Goal: Information Seeking & Learning: Learn about a topic

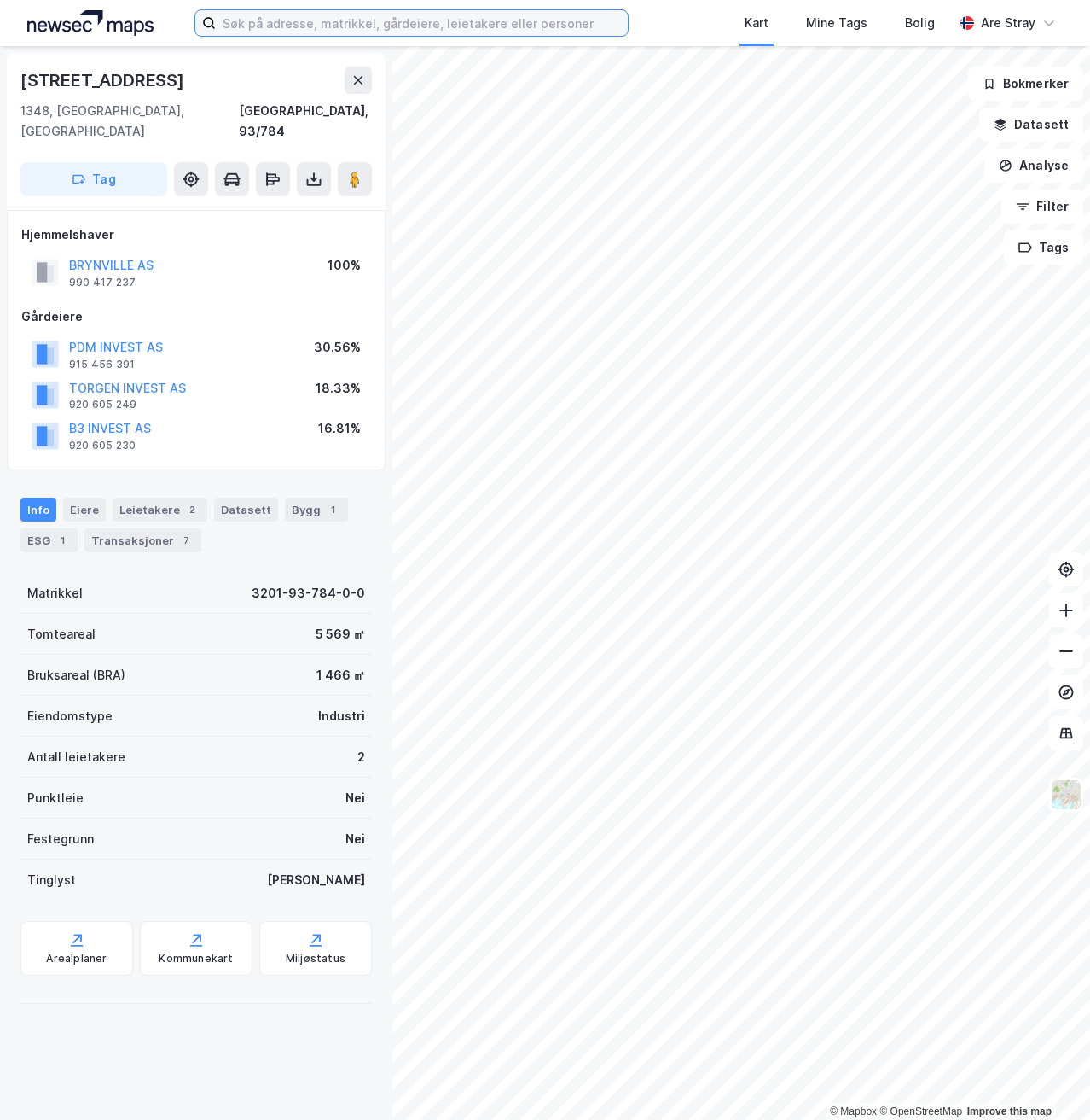
click at [353, 26] on input at bounding box center [422, 23] width 412 height 26
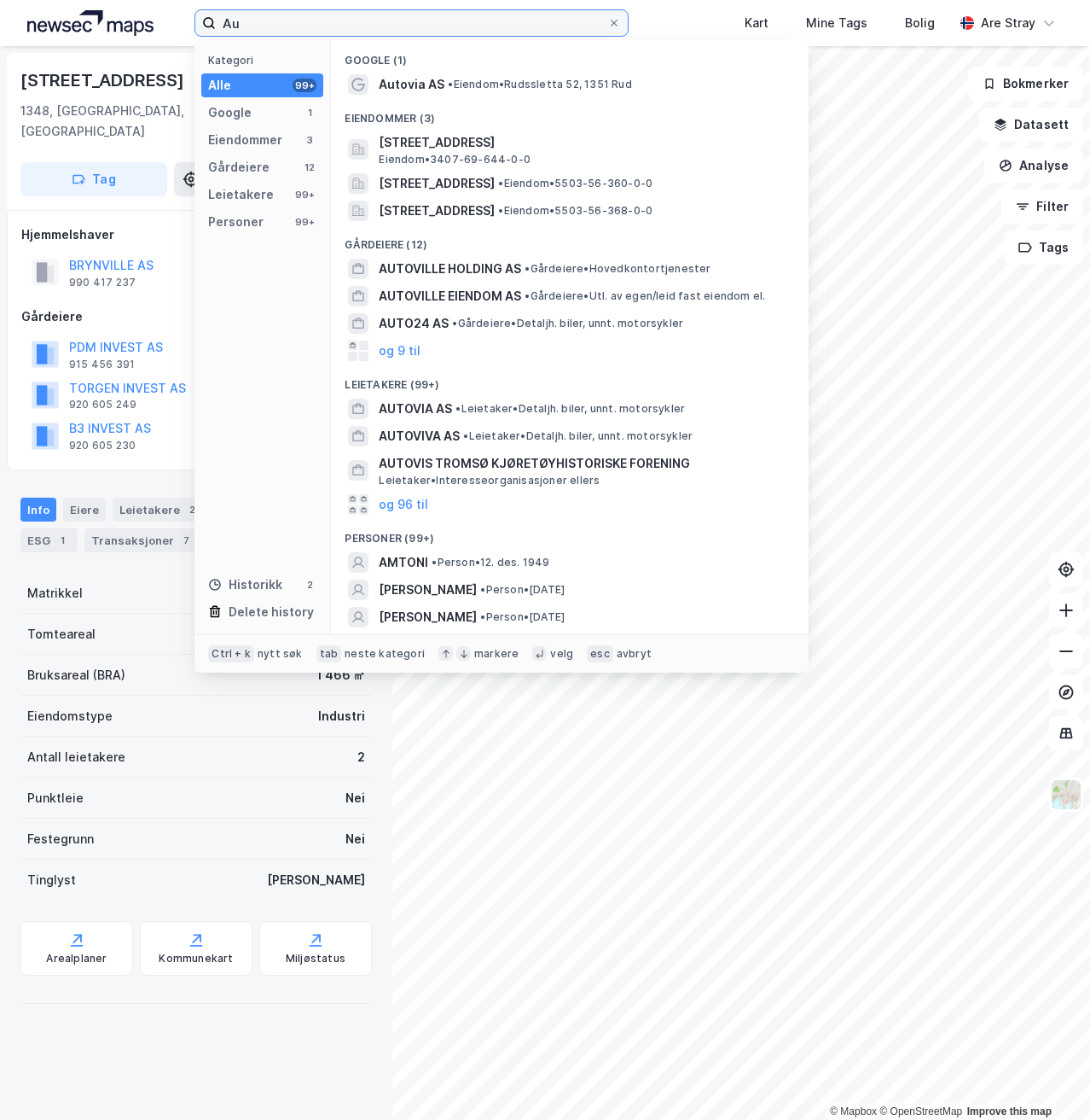
type input "A"
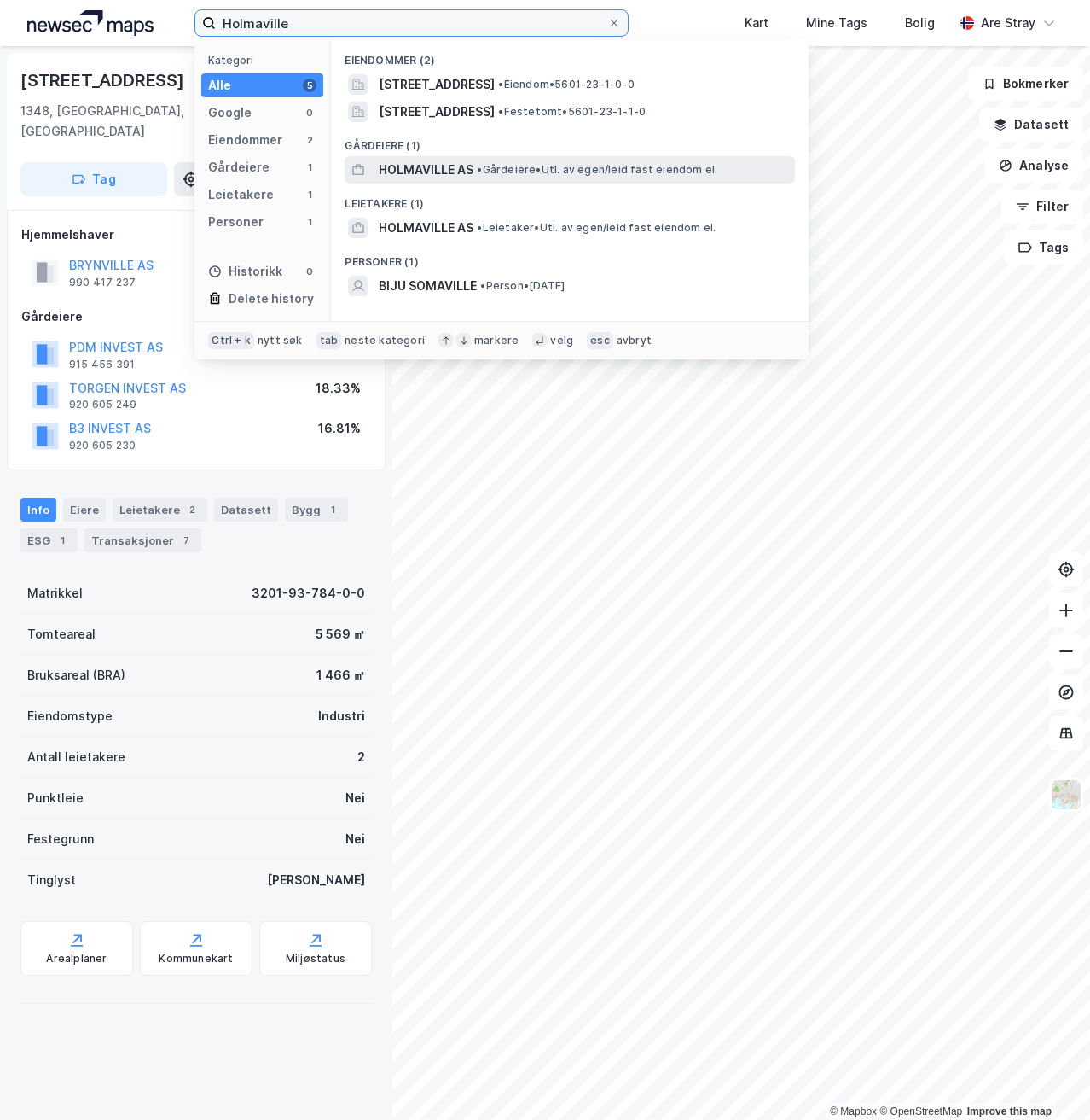
type input "Holmaville"
click at [482, 166] on span "•" at bounding box center [479, 169] width 5 height 12
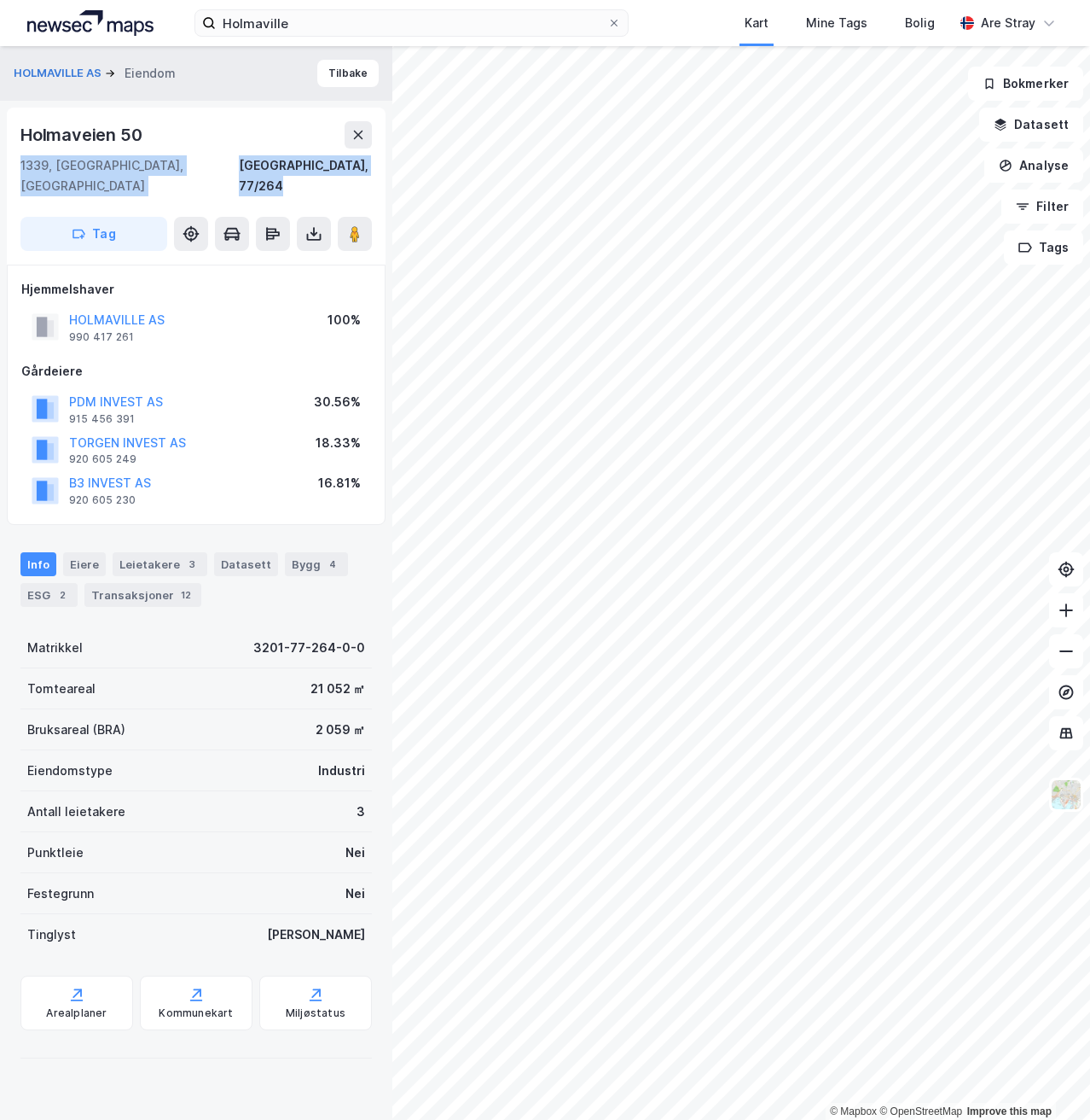
drag, startPoint x: 16, startPoint y: 168, endPoint x: 198, endPoint y: 176, distance: 182.2
click at [198, 176] on div "Holmaveien 50 1339, [STREET_ADDRESS]" at bounding box center [196, 186] width 379 height 157
click at [188, 174] on div "1339, [STREET_ADDRESS]" at bounding box center [195, 175] width 352 height 41
drag, startPoint x: 175, startPoint y: 168, endPoint x: 14, endPoint y: 167, distance: 161.0
click at [14, 167] on div "Holmaveien 50 1339, [STREET_ADDRESS]" at bounding box center [196, 186] width 379 height 157
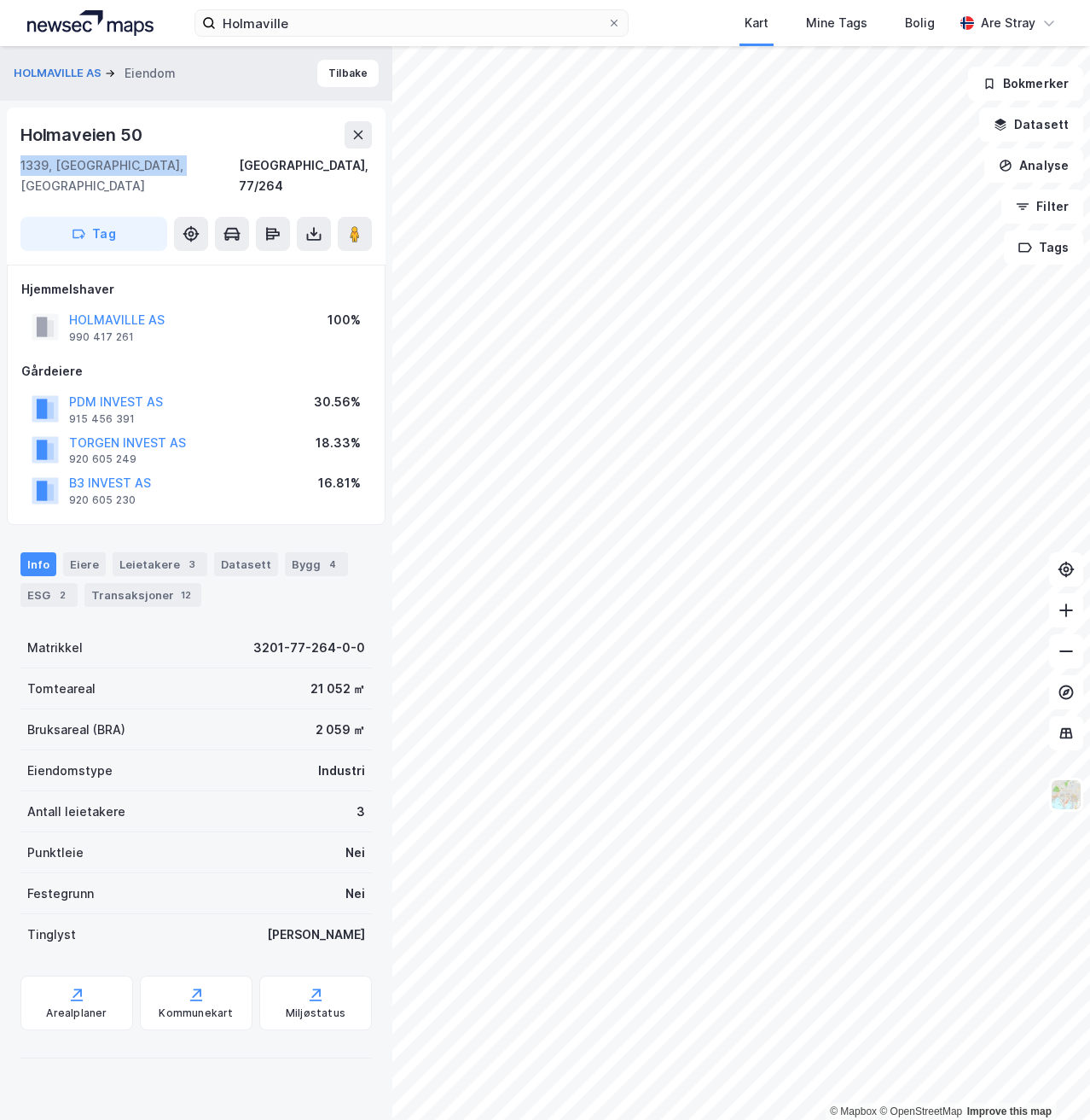
copy div "1339, [GEOGRAPHIC_DATA], [GEOGRAPHIC_DATA]"
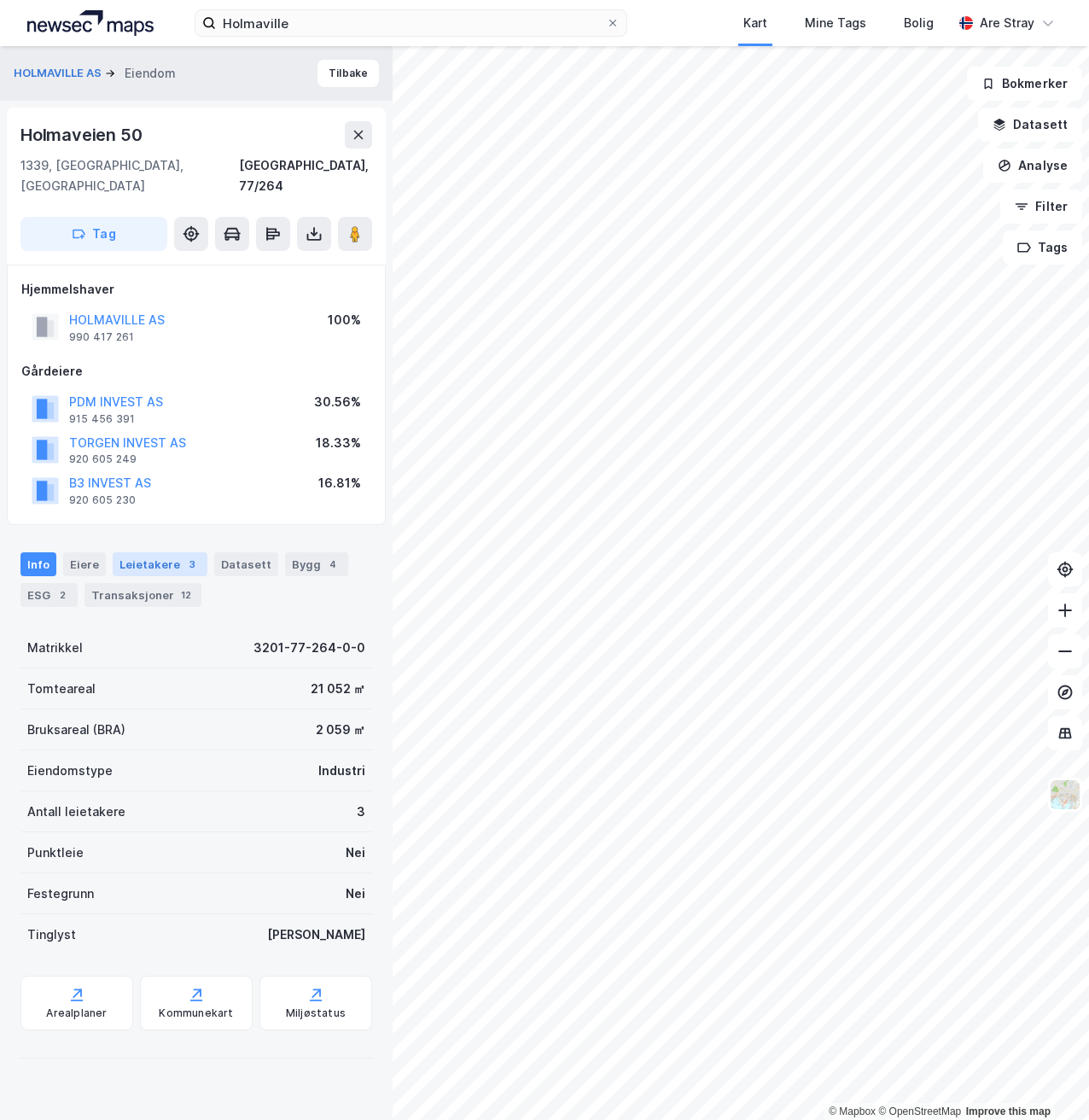
click at [132, 552] on div "Leietakere 3" at bounding box center [159, 563] width 94 height 24
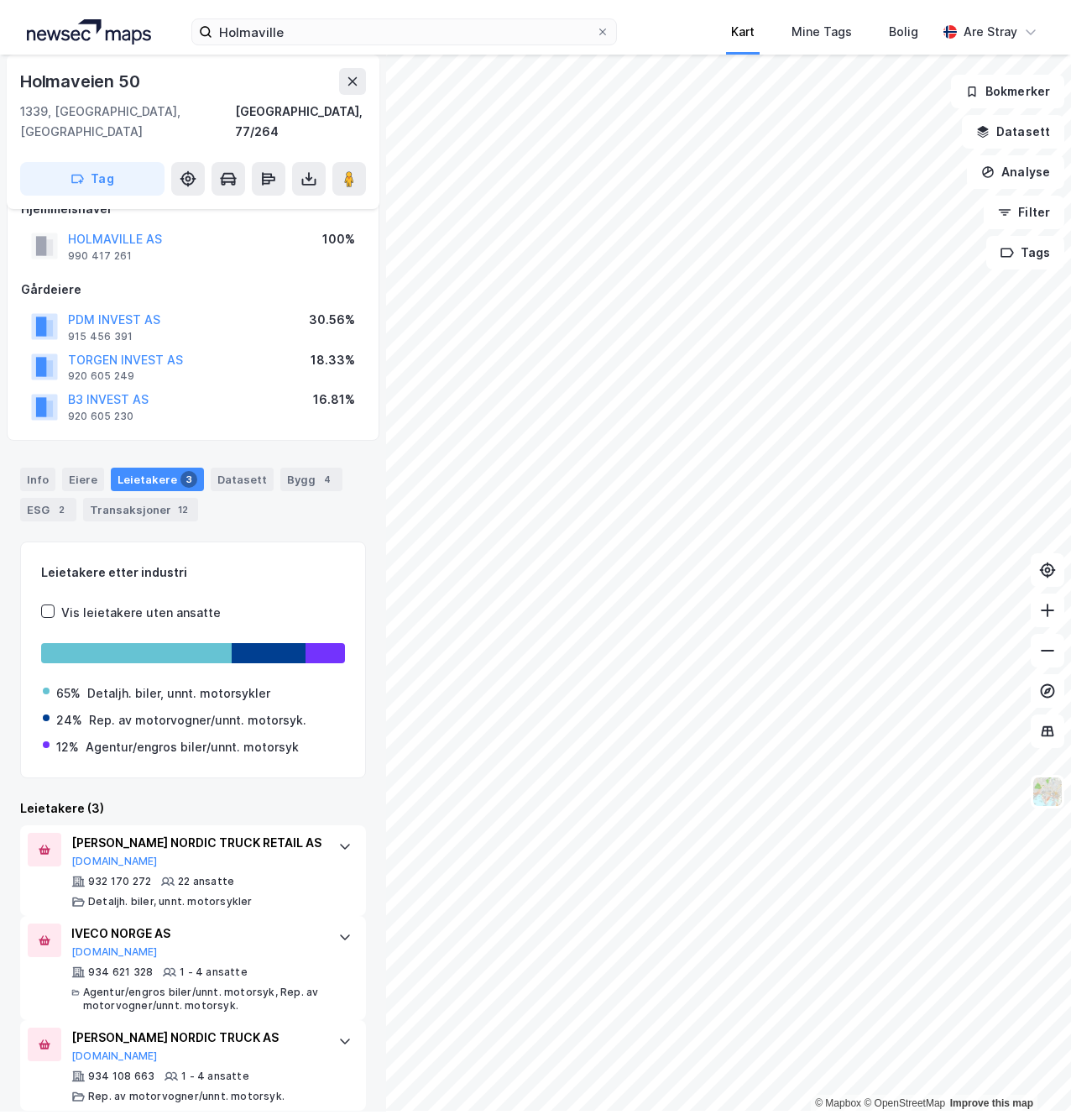
scroll to position [84, 0]
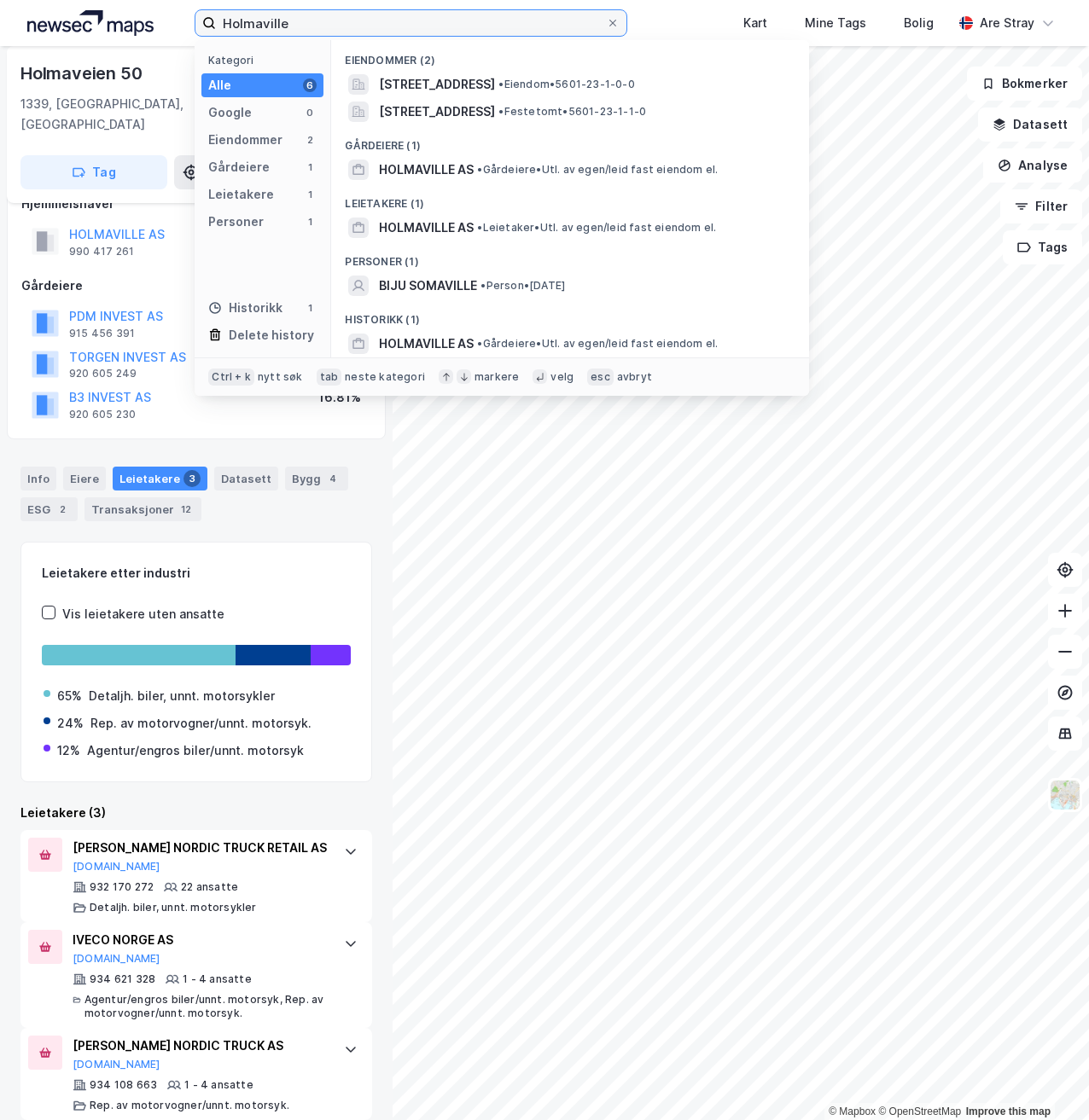
click at [273, 10] on input "Holmaville" at bounding box center [411, 23] width 389 height 26
click at [309, 12] on input "Holmaville" at bounding box center [411, 23] width 389 height 26
drag, startPoint x: 363, startPoint y: 19, endPoint x: 163, endPoint y: -19, distance: 203.6
click at [163, 0] on html "Holmaville Kategori Alle 6 Google 0 Eiendommer 2 Gårdeiere 1 Leietakere 1 Perso…" at bounding box center [544, 560] width 1089 height 1120
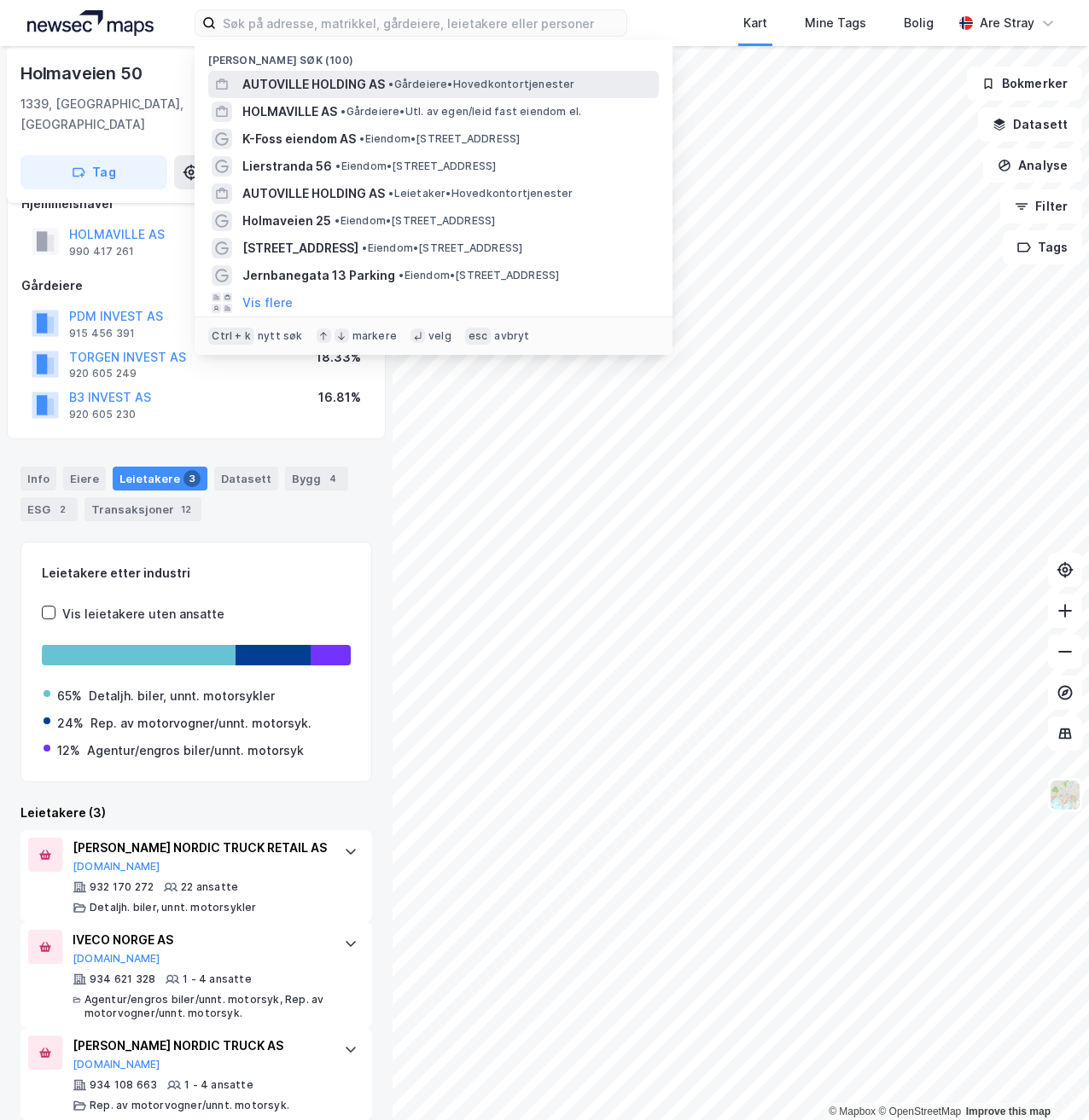
click at [292, 82] on span "AUTOVILLE HOLDING AS" at bounding box center [313, 84] width 143 height 20
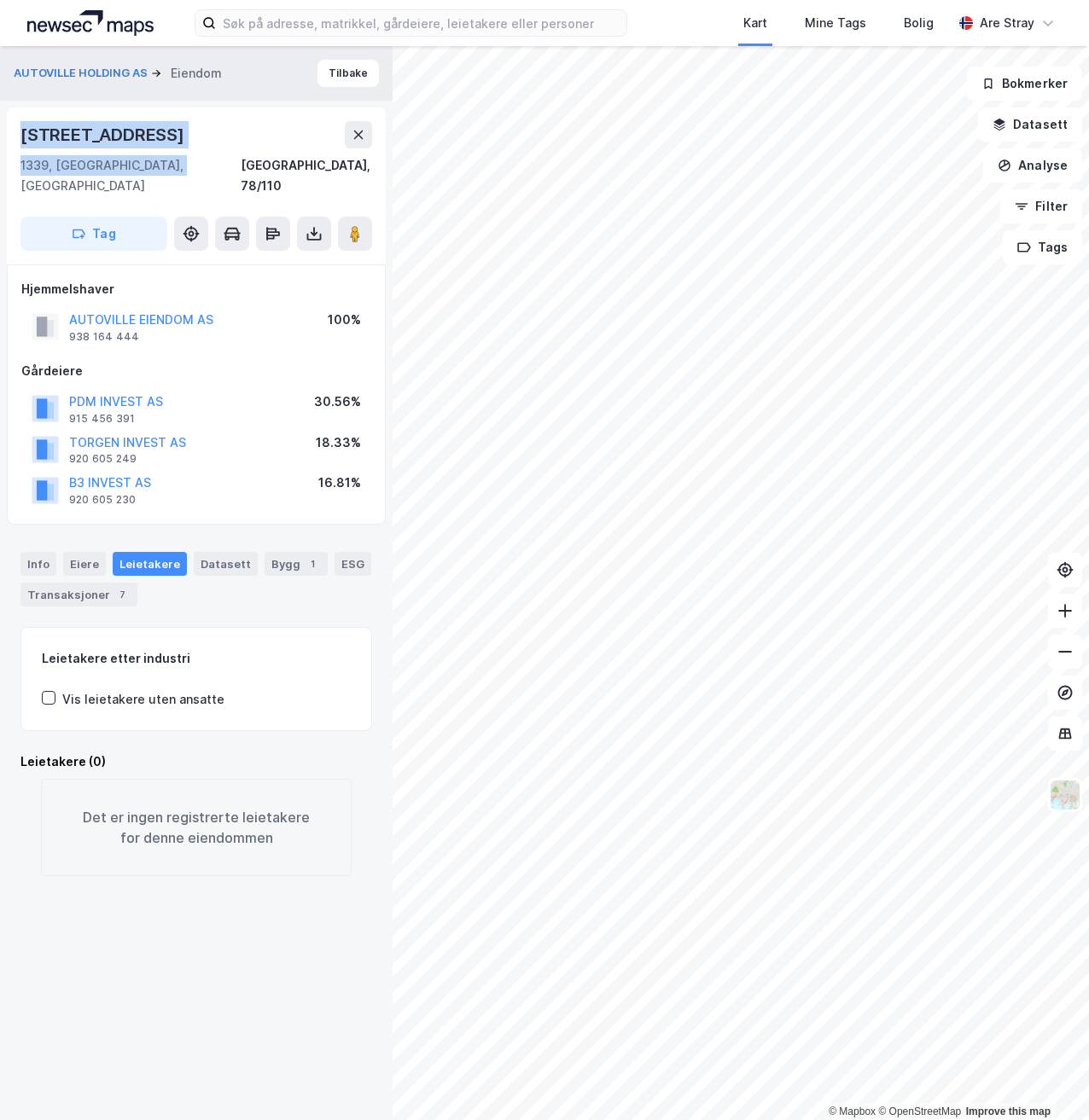
drag, startPoint x: 16, startPoint y: 130, endPoint x: 182, endPoint y: 168, distance: 170.3
click at [182, 168] on div "[STREET_ADDRESS]" at bounding box center [196, 186] width 379 height 157
copy div "[STREET_ADDRESS]"
click at [83, 140] on div "[STREET_ADDRESS]" at bounding box center [104, 134] width 168 height 28
click at [46, 129] on div "[STREET_ADDRESS]" at bounding box center [104, 134] width 168 height 28
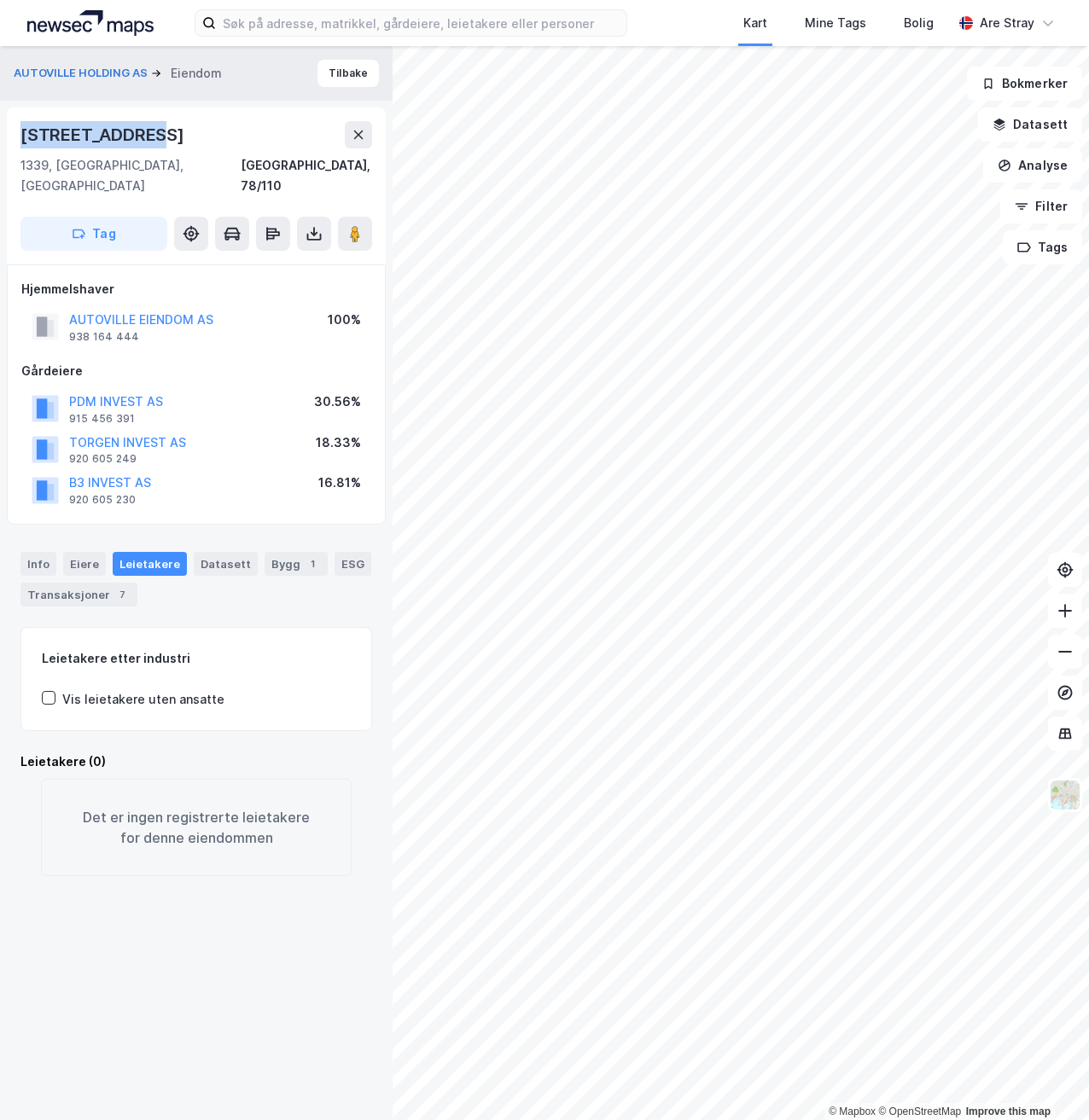
drag, startPoint x: 23, startPoint y: 130, endPoint x: 163, endPoint y: 131, distance: 140.0
click at [163, 131] on div "[STREET_ADDRESS]" at bounding box center [195, 134] width 352 height 28
copy div "[STREET_ADDRESS]"
click at [24, 161] on div "1339, [GEOGRAPHIC_DATA], [GEOGRAPHIC_DATA]" at bounding box center [130, 175] width 220 height 41
drag, startPoint x: 20, startPoint y: 165, endPoint x: 199, endPoint y: 157, distance: 179.2
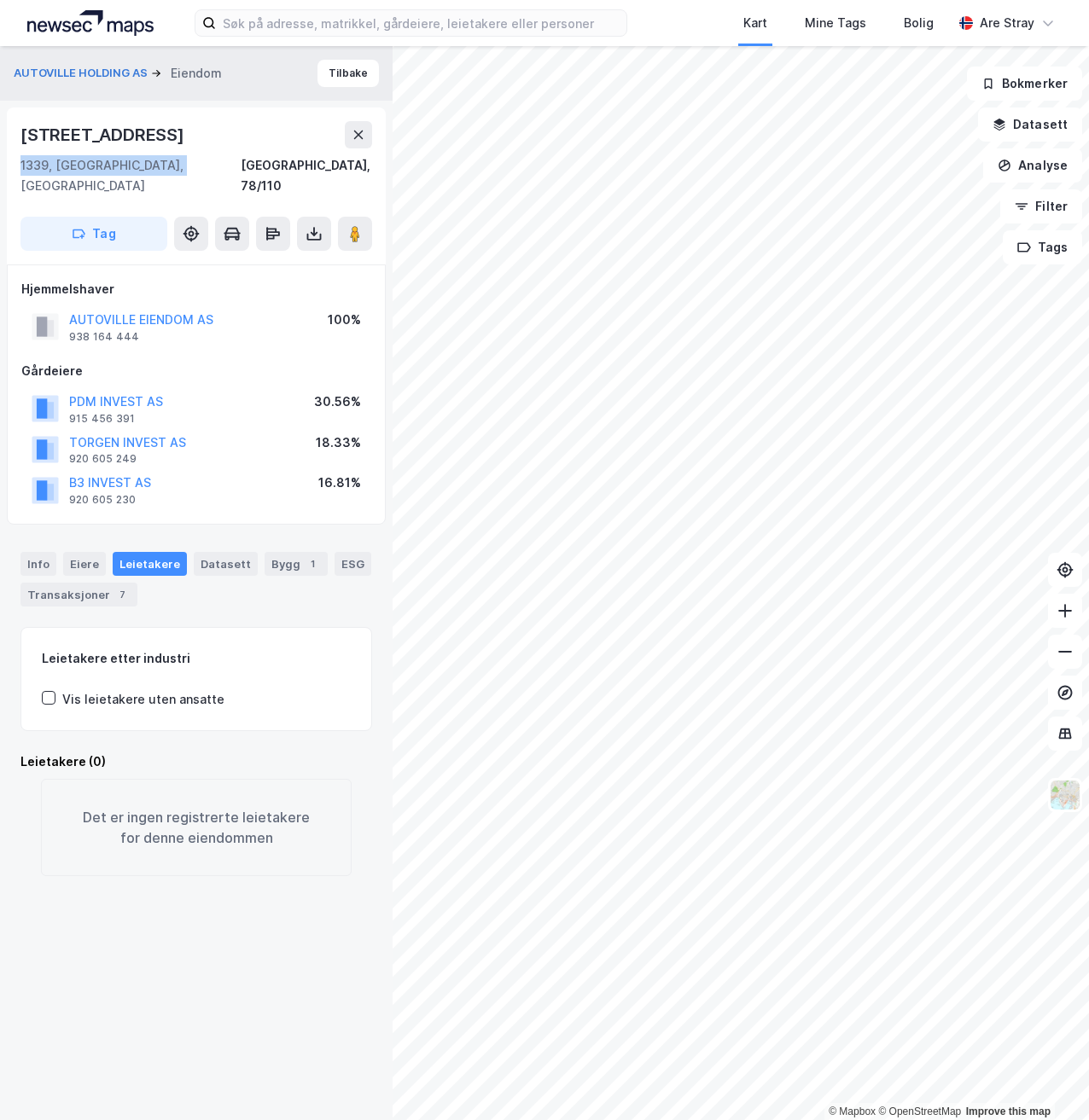
click at [199, 157] on div "[STREET_ADDRESS]" at bounding box center [196, 186] width 379 height 157
copy div "1339, [GEOGRAPHIC_DATA], [GEOGRAPHIC_DATA]"
click at [22, 137] on div "[STREET_ADDRESS]" at bounding box center [104, 134] width 168 height 28
drag, startPoint x: 22, startPoint y: 137, endPoint x: 152, endPoint y: 130, distance: 130.2
click at [152, 130] on div "[STREET_ADDRESS]" at bounding box center [195, 134] width 352 height 28
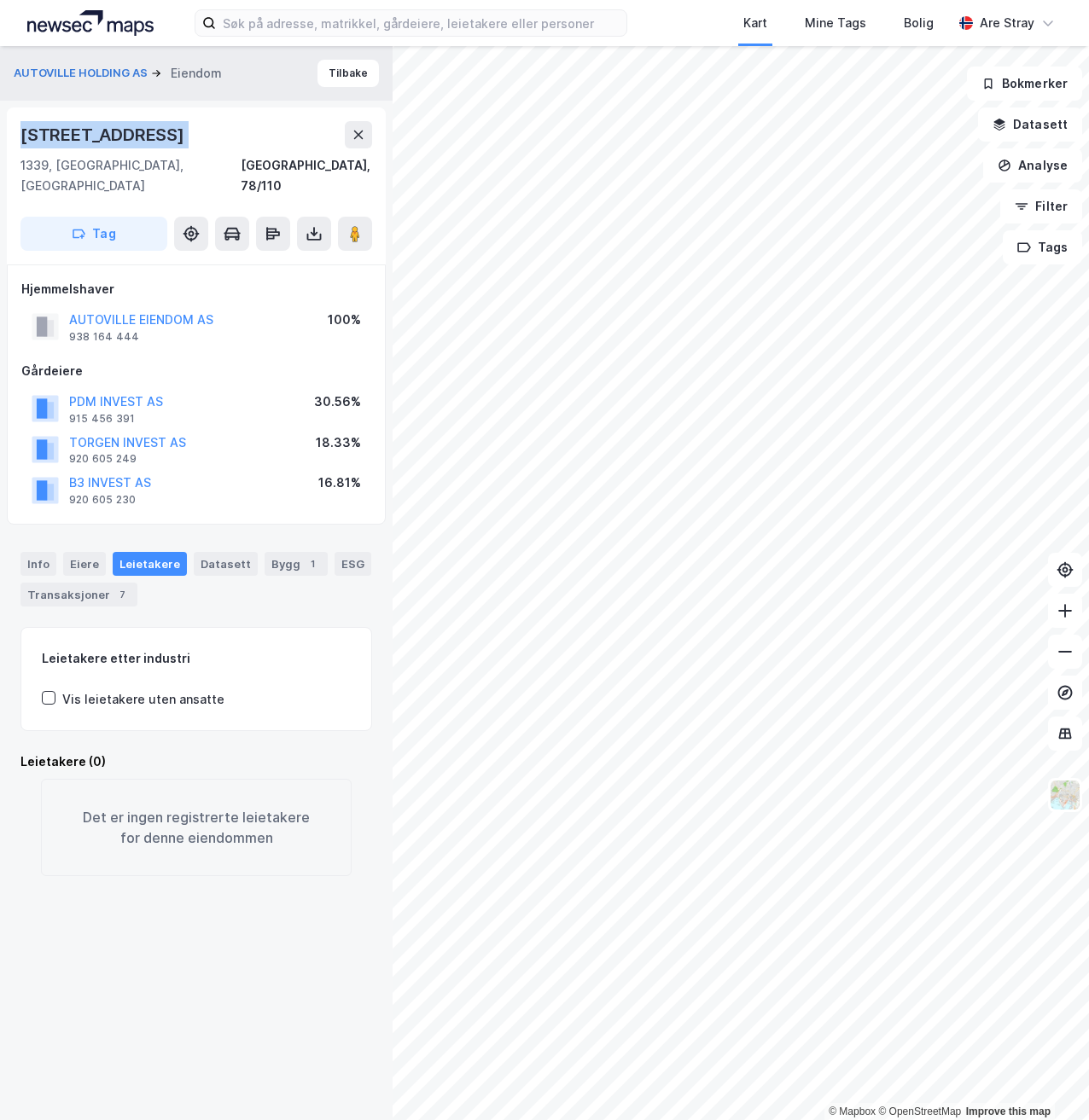
copy div "[STREET_ADDRESS]"
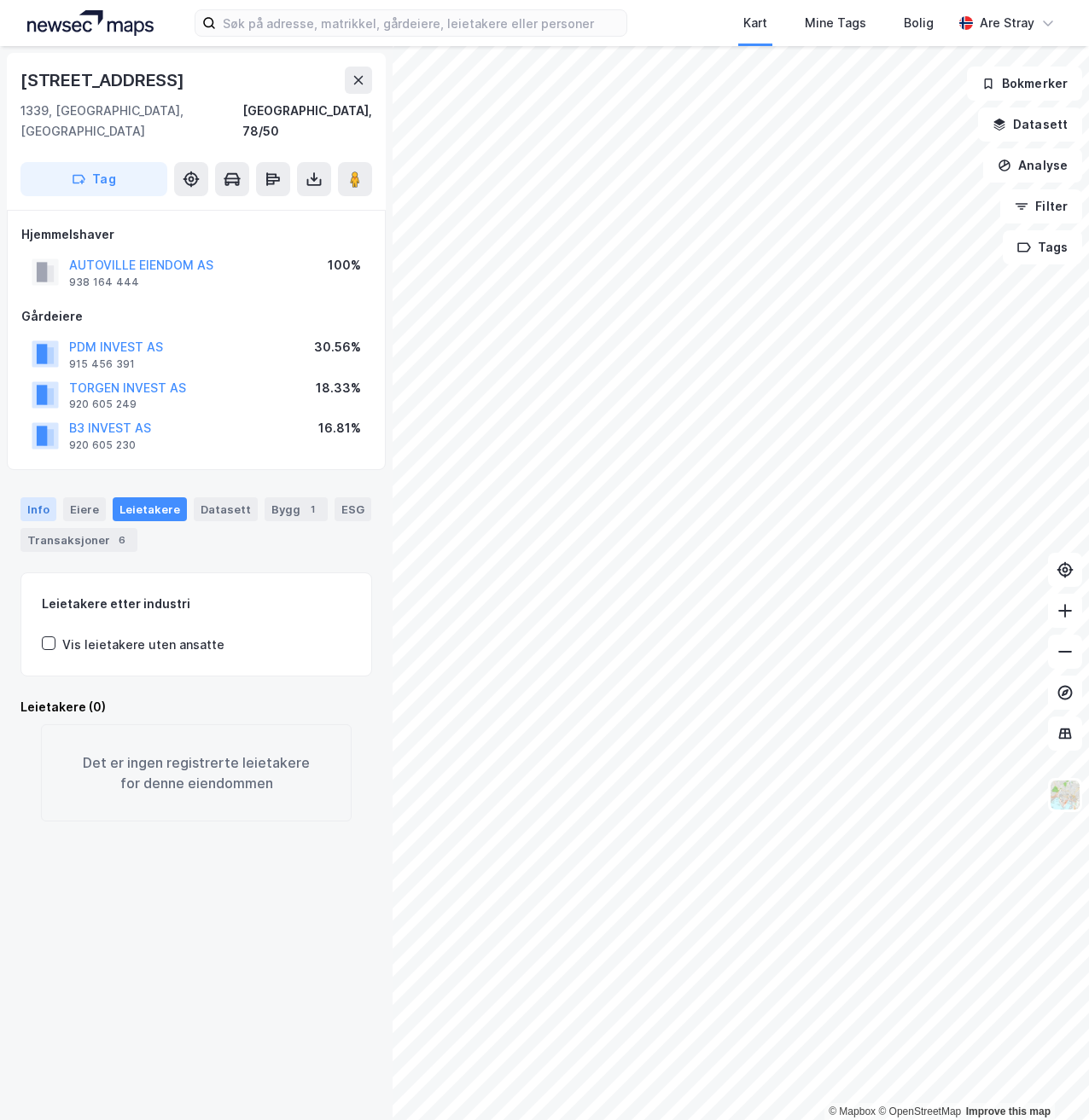
click at [36, 498] on div "Info" at bounding box center [38, 509] width 36 height 24
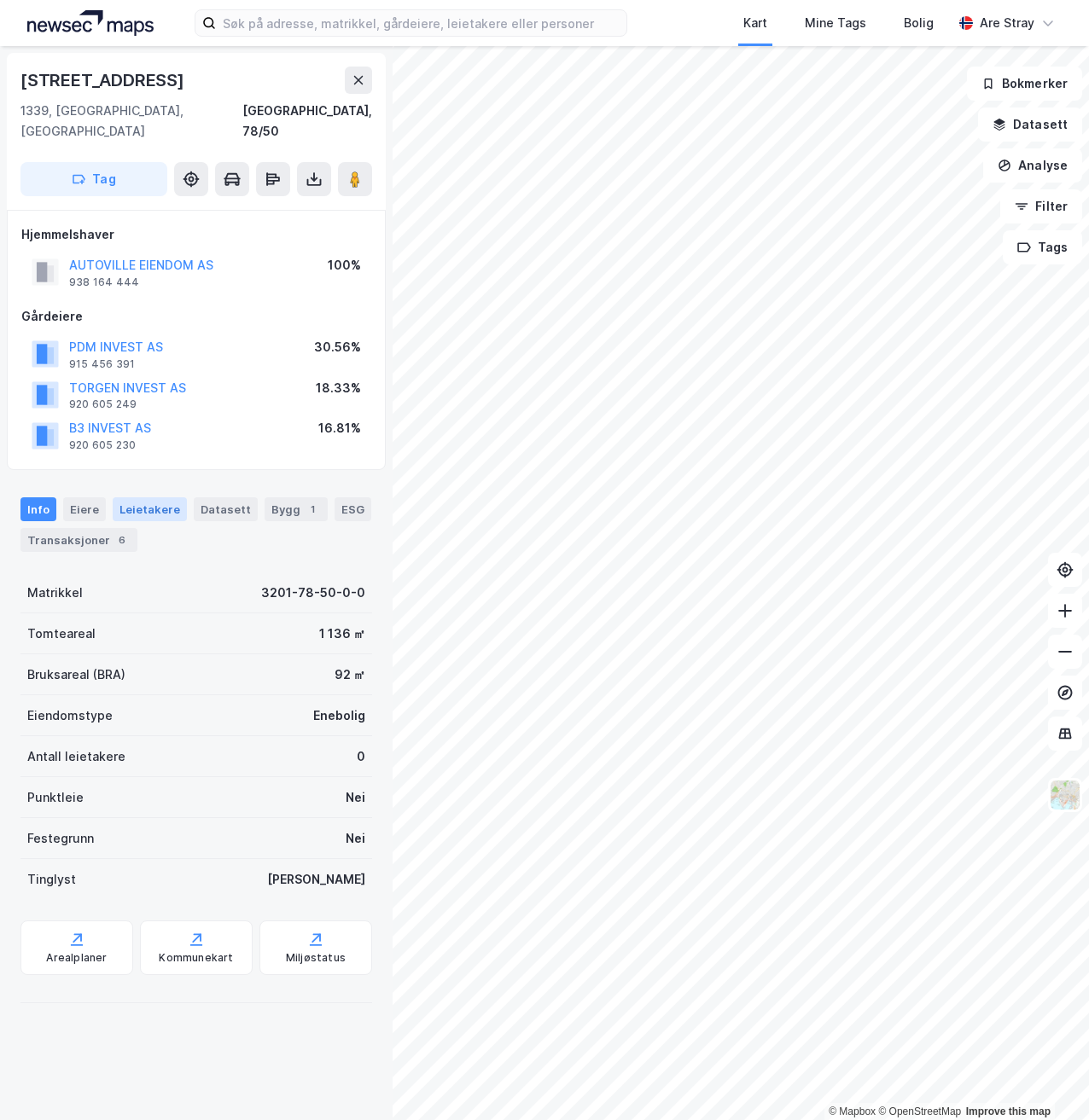
click at [126, 497] on div "Leietakere" at bounding box center [150, 509] width 74 height 24
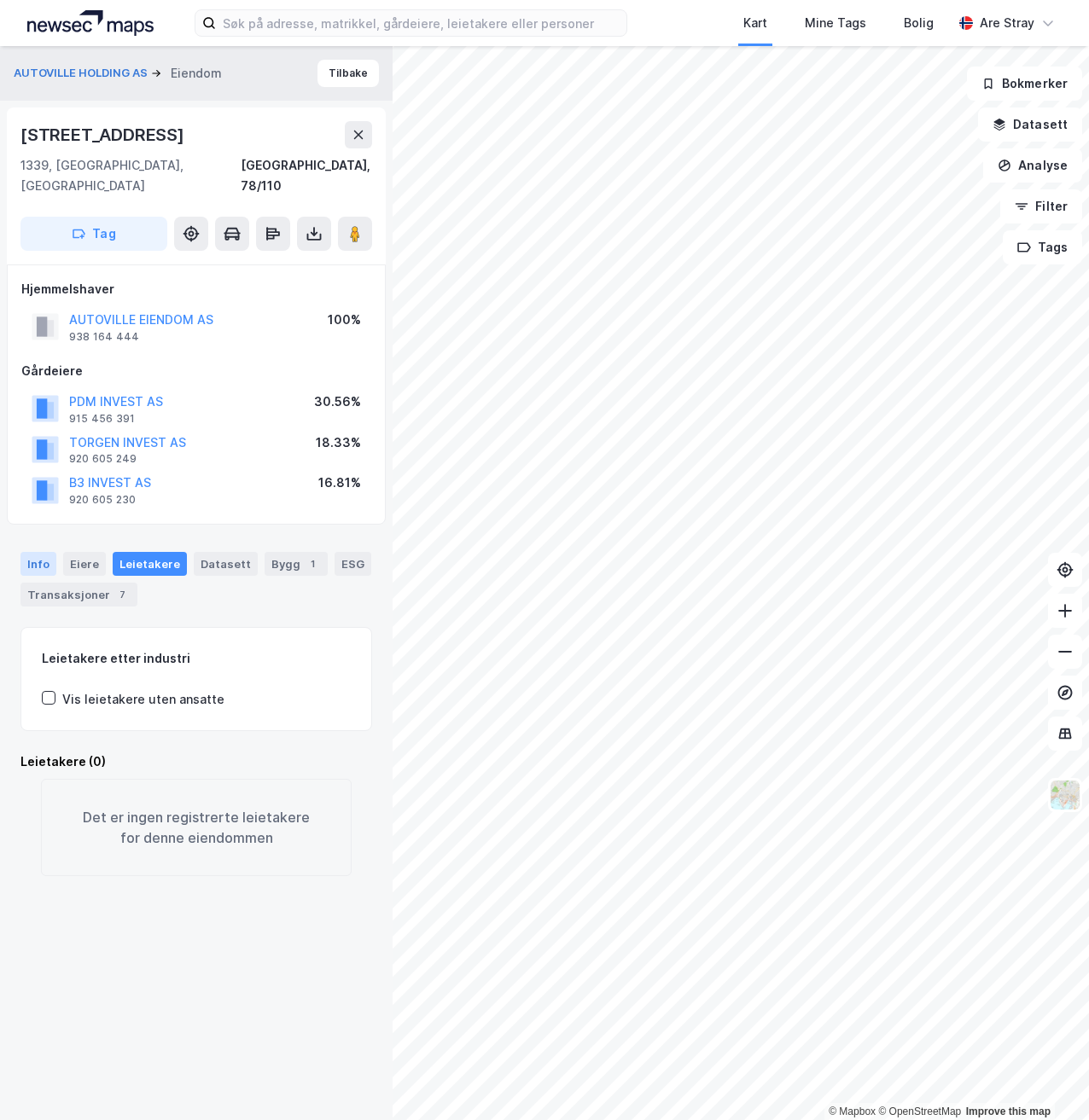
click at [48, 551] on div "Info" at bounding box center [38, 563] width 36 height 24
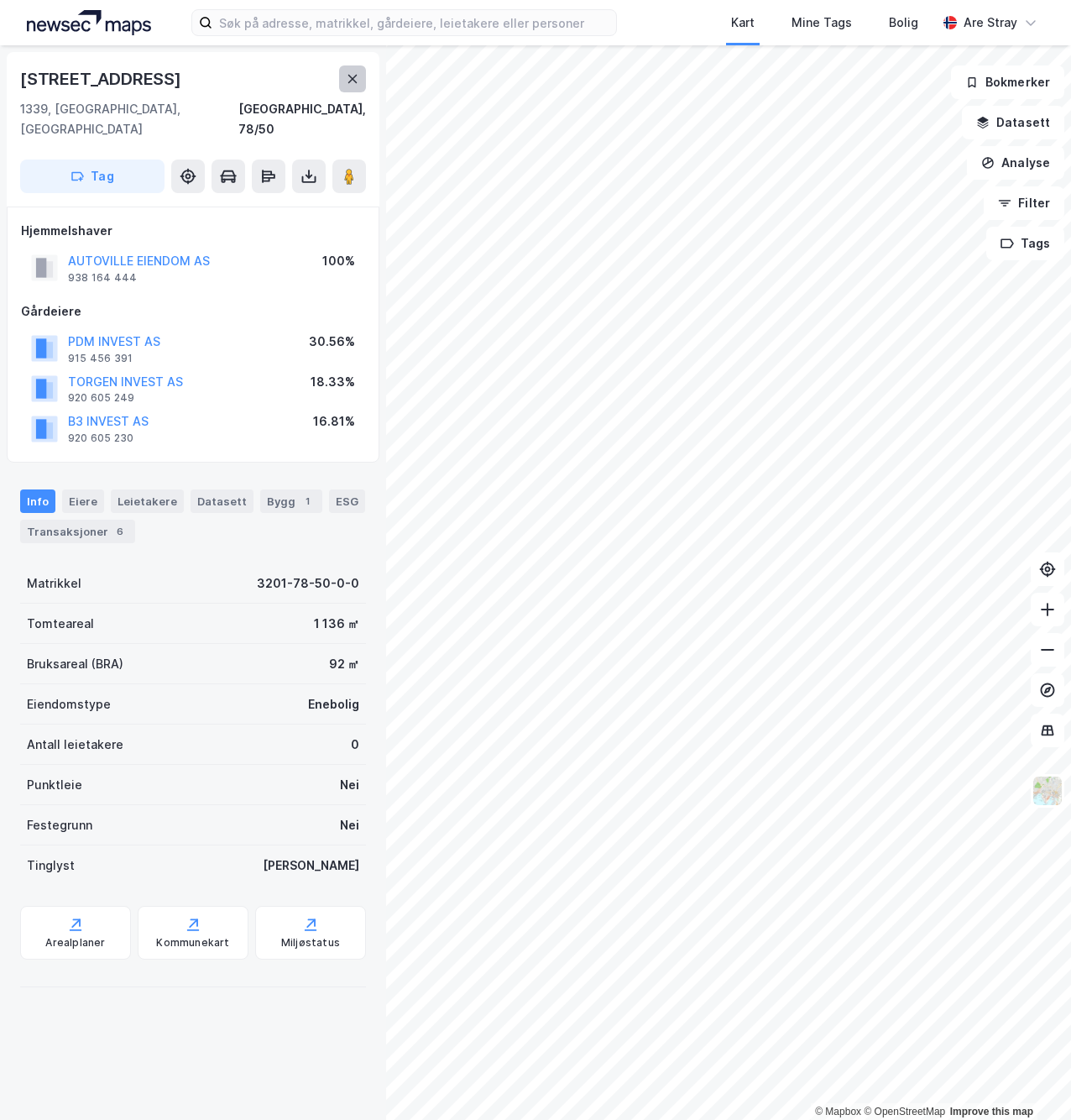
click at [346, 74] on icon at bounding box center [352, 79] width 13 height 13
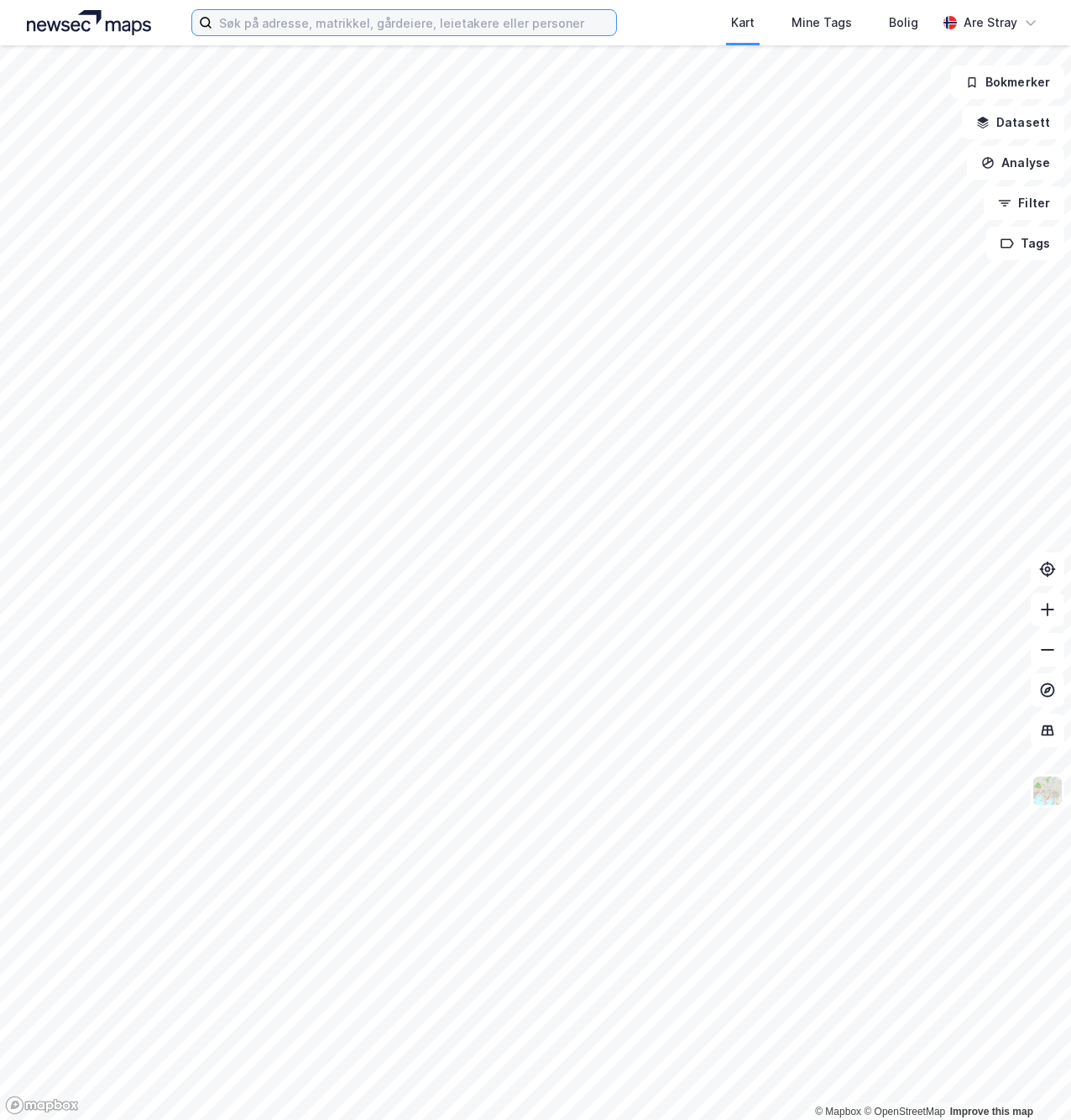
click at [330, 27] on input at bounding box center [414, 22] width 403 height 25
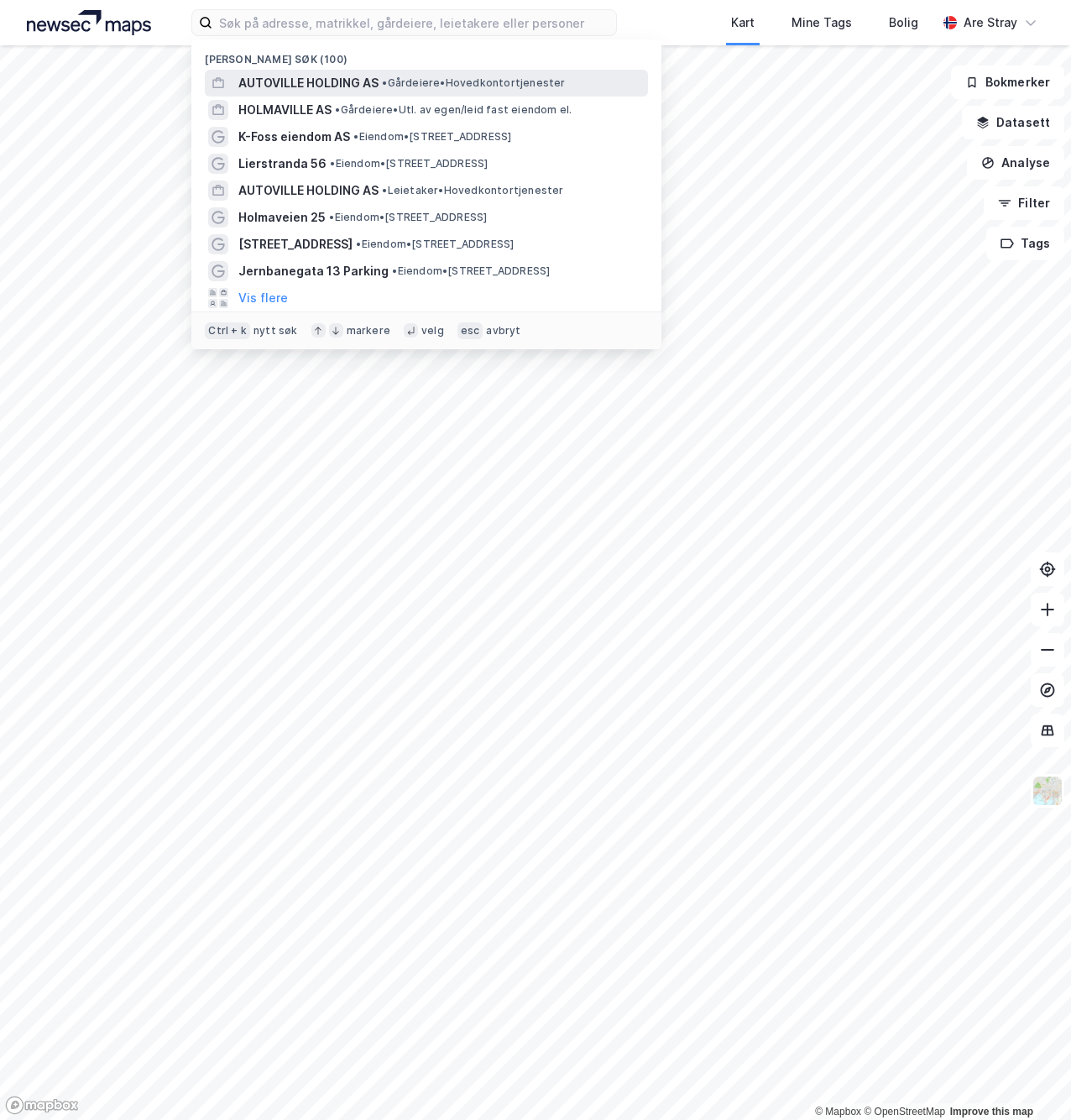
click at [325, 82] on span "AUTOVILLE HOLDING AS" at bounding box center [308, 82] width 141 height 20
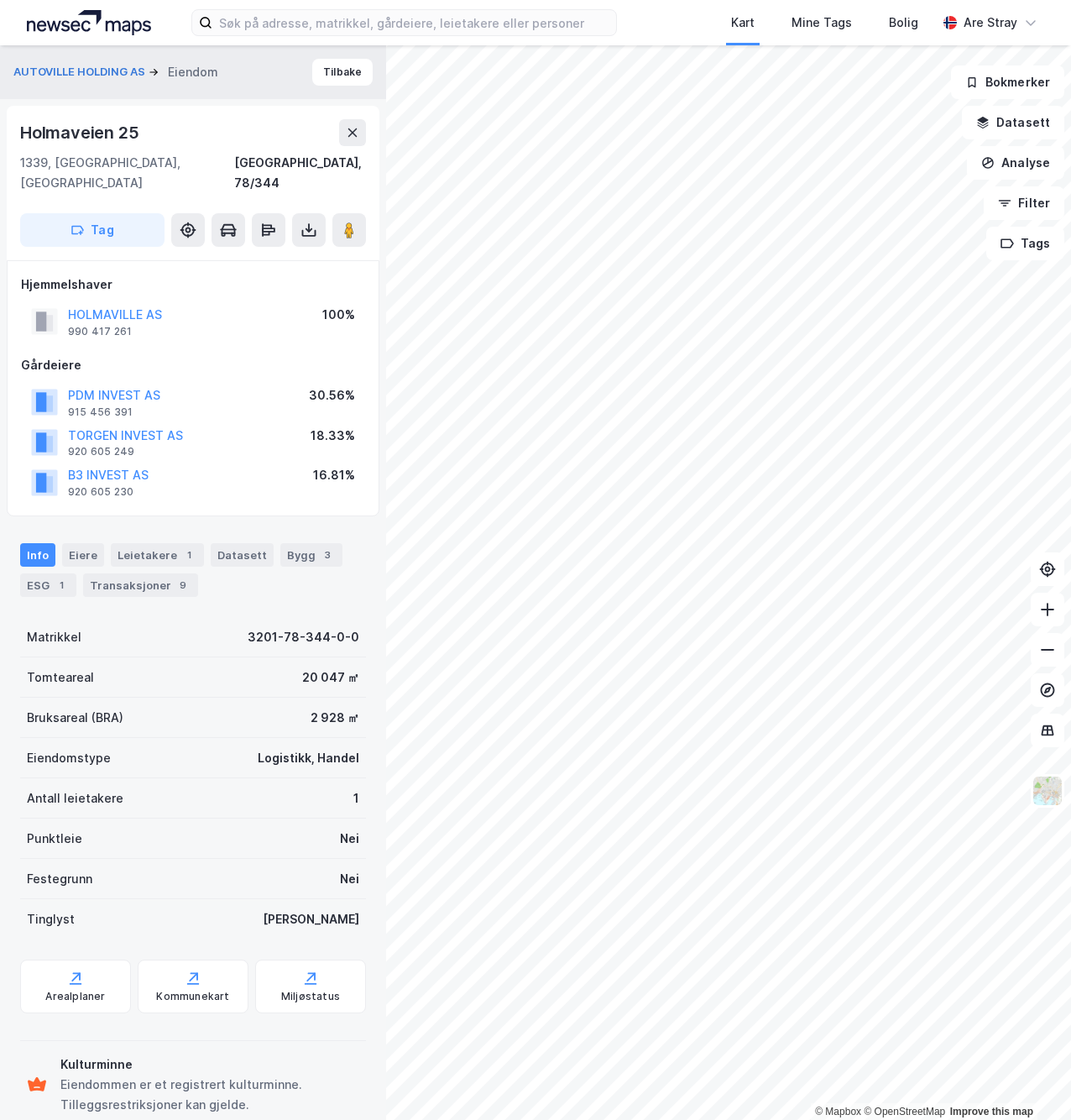
scroll to position [16, 0]
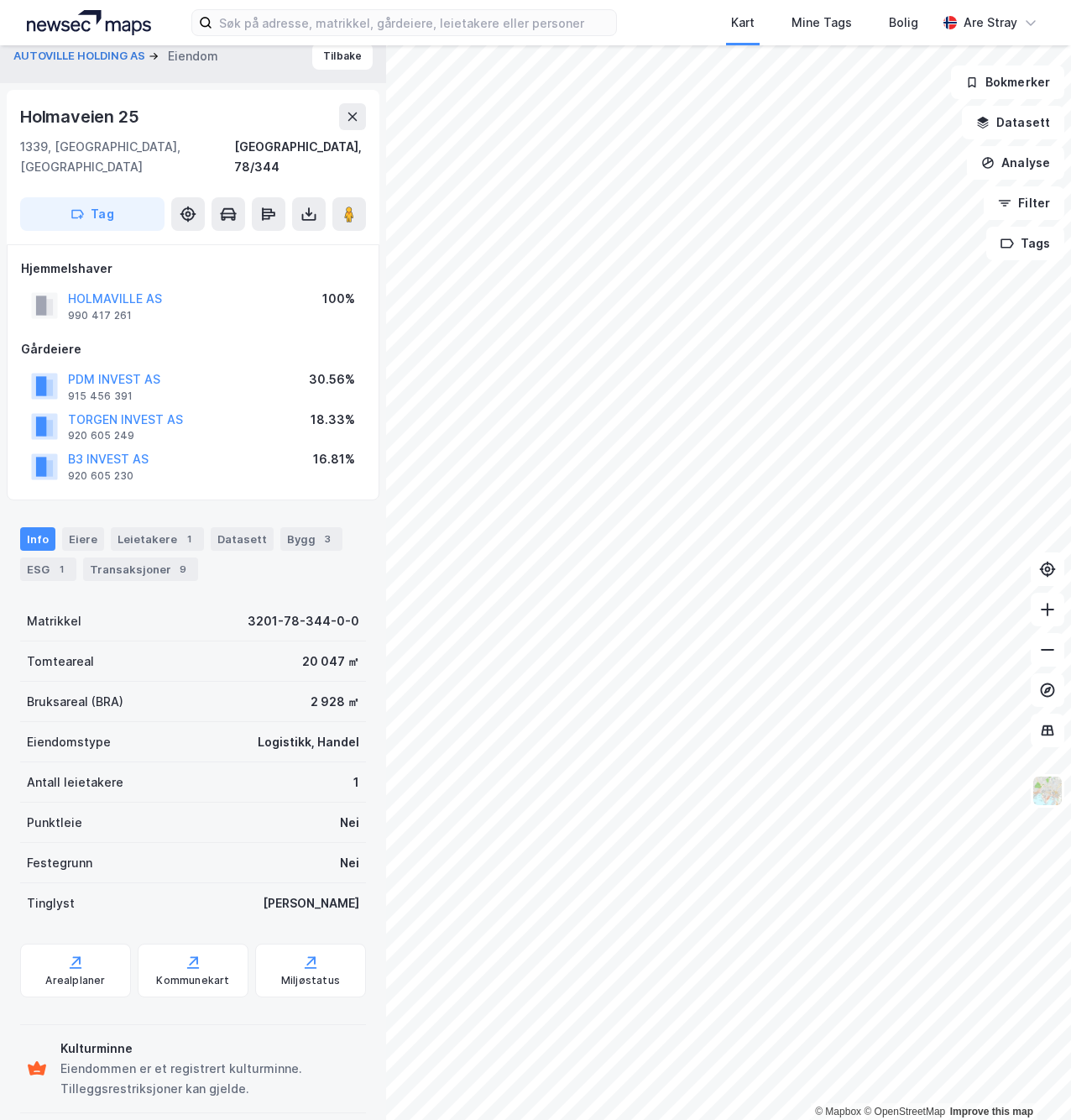
click at [458, 40] on div "Kart Mine Tags Bolig Are Stray" at bounding box center [535, 22] width 1071 height 45
click at [463, 24] on input at bounding box center [414, 22] width 403 height 25
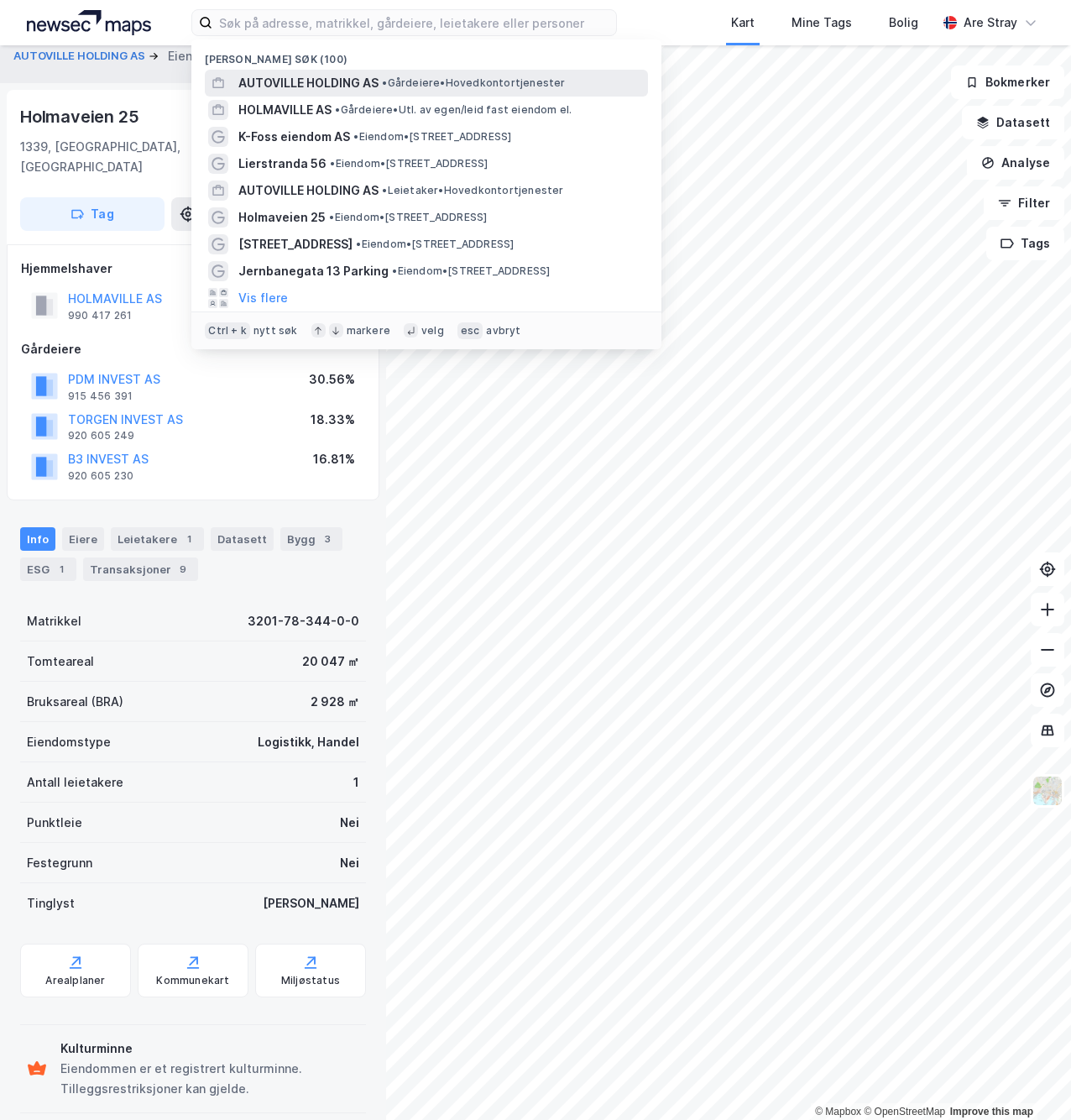
click at [403, 89] on span "• Gårdeiere • Hovedkontortjenester" at bounding box center [472, 82] width 183 height 13
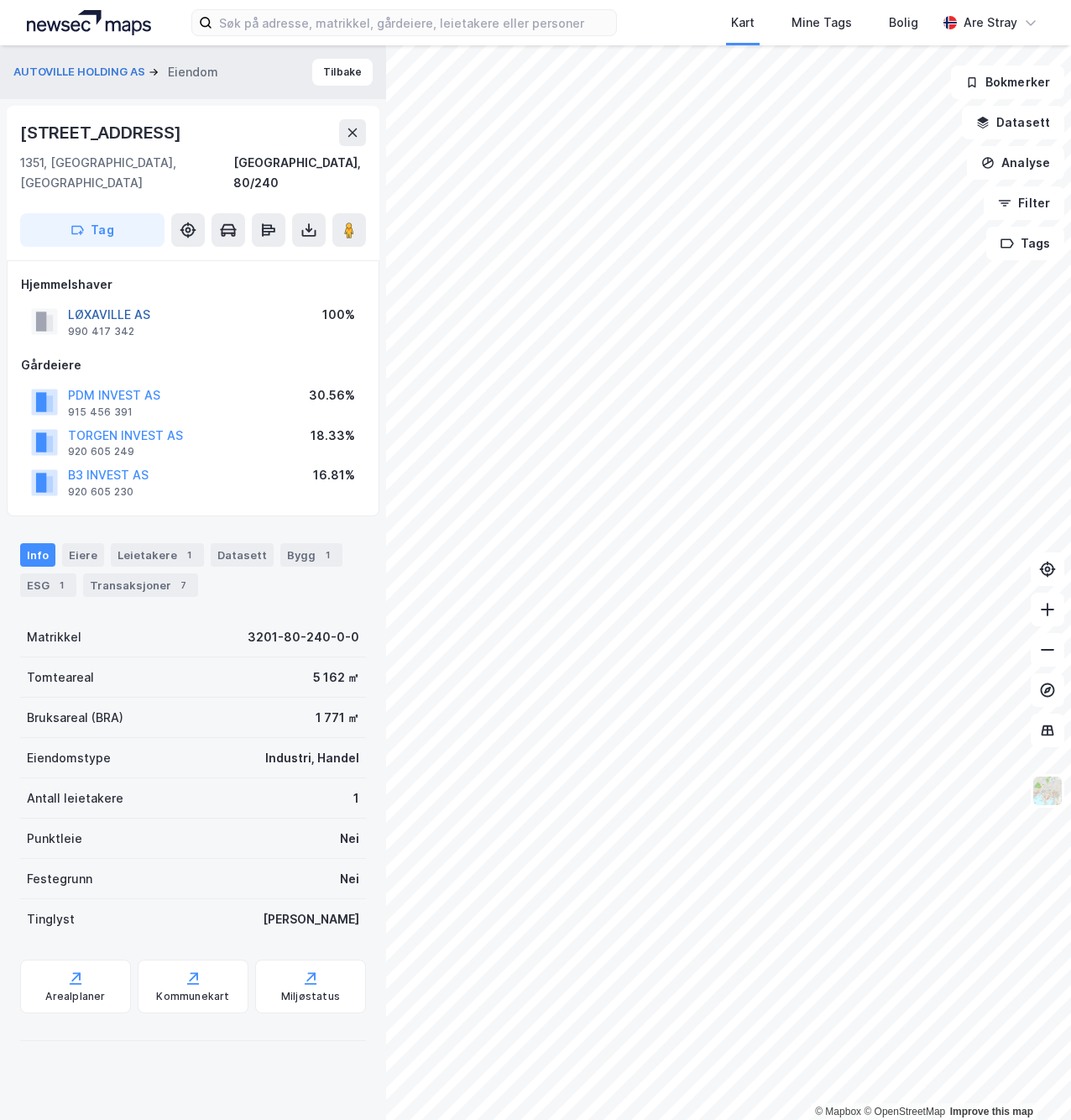
click at [0, 0] on button "LØXAVILLE AS" at bounding box center [0, 0] width 0 height 0
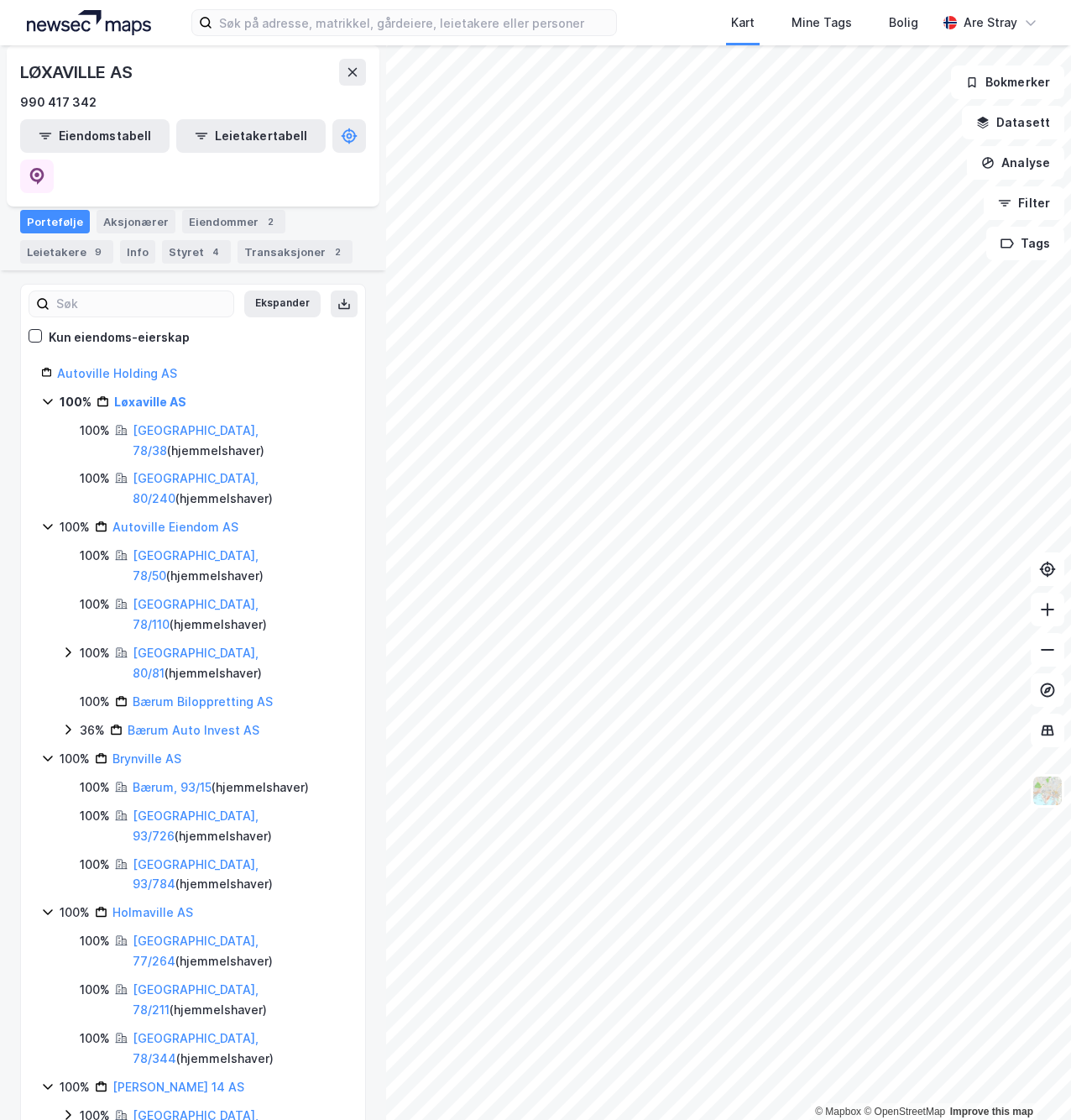
scroll to position [208, 0]
click at [168, 1078] on link "[PERSON_NAME] 14 AS" at bounding box center [178, 1084] width 132 height 14
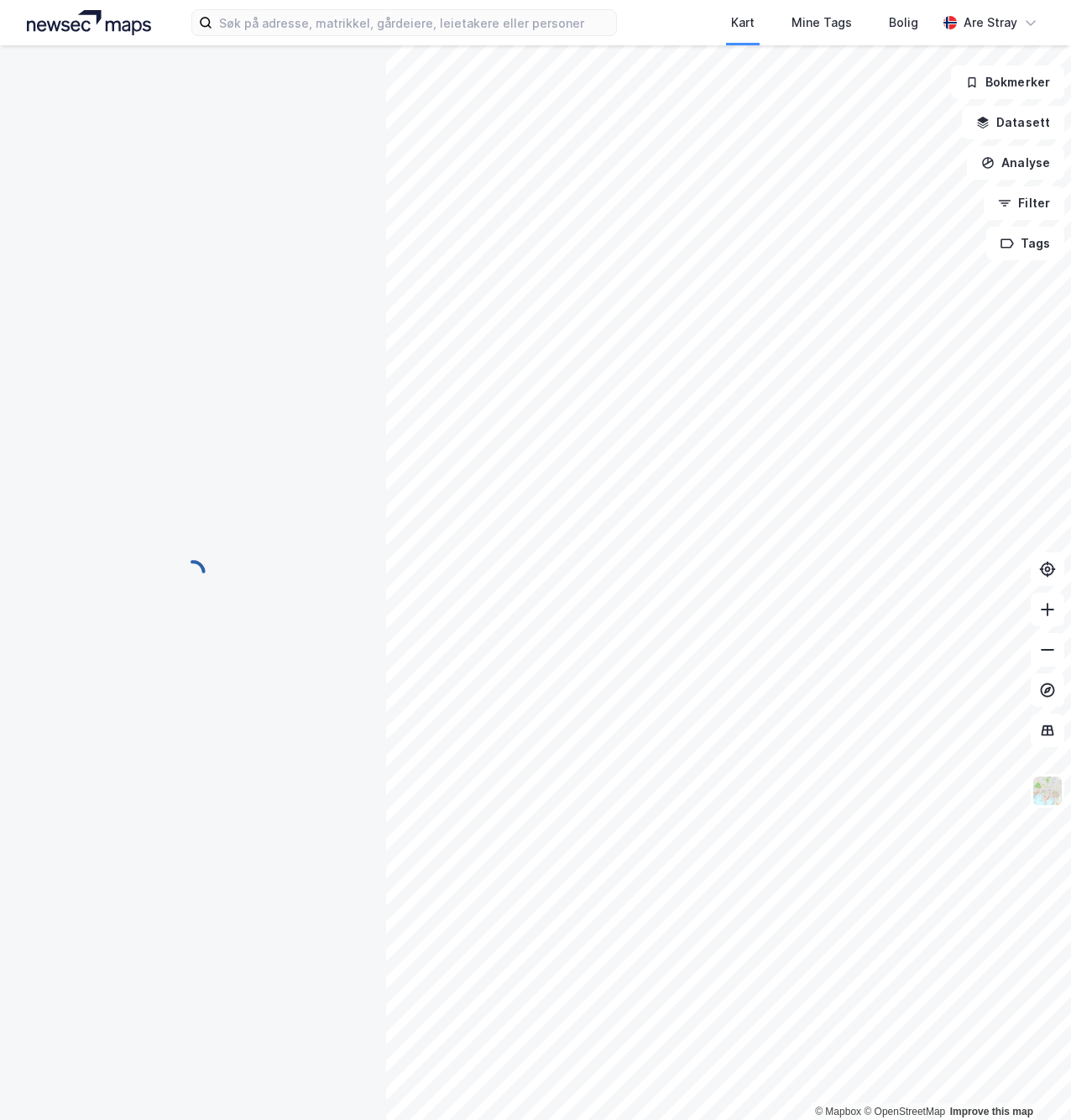
scroll to position [0, 0]
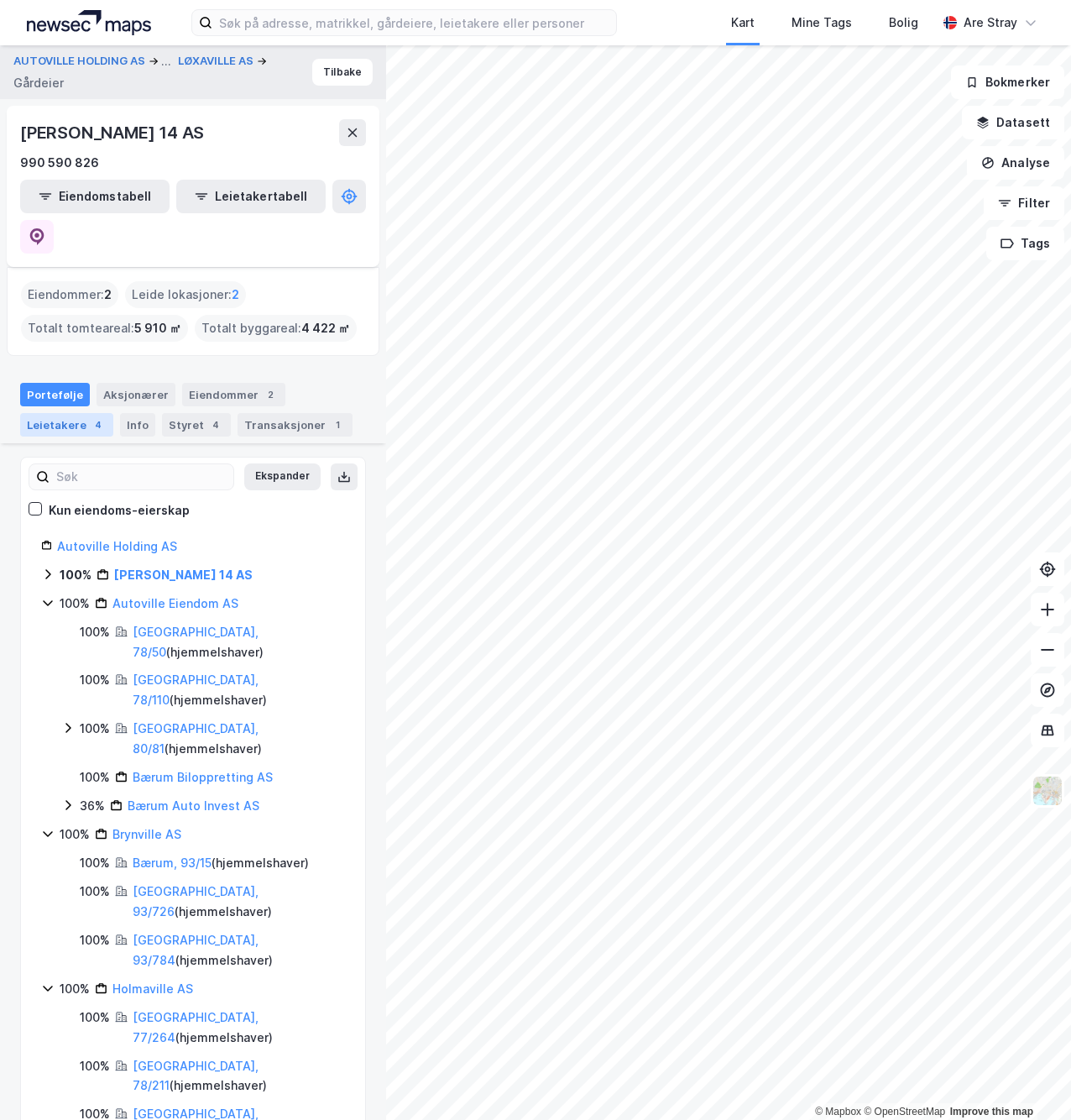
click at [85, 413] on div "Leietakere 4" at bounding box center [66, 425] width 93 height 23
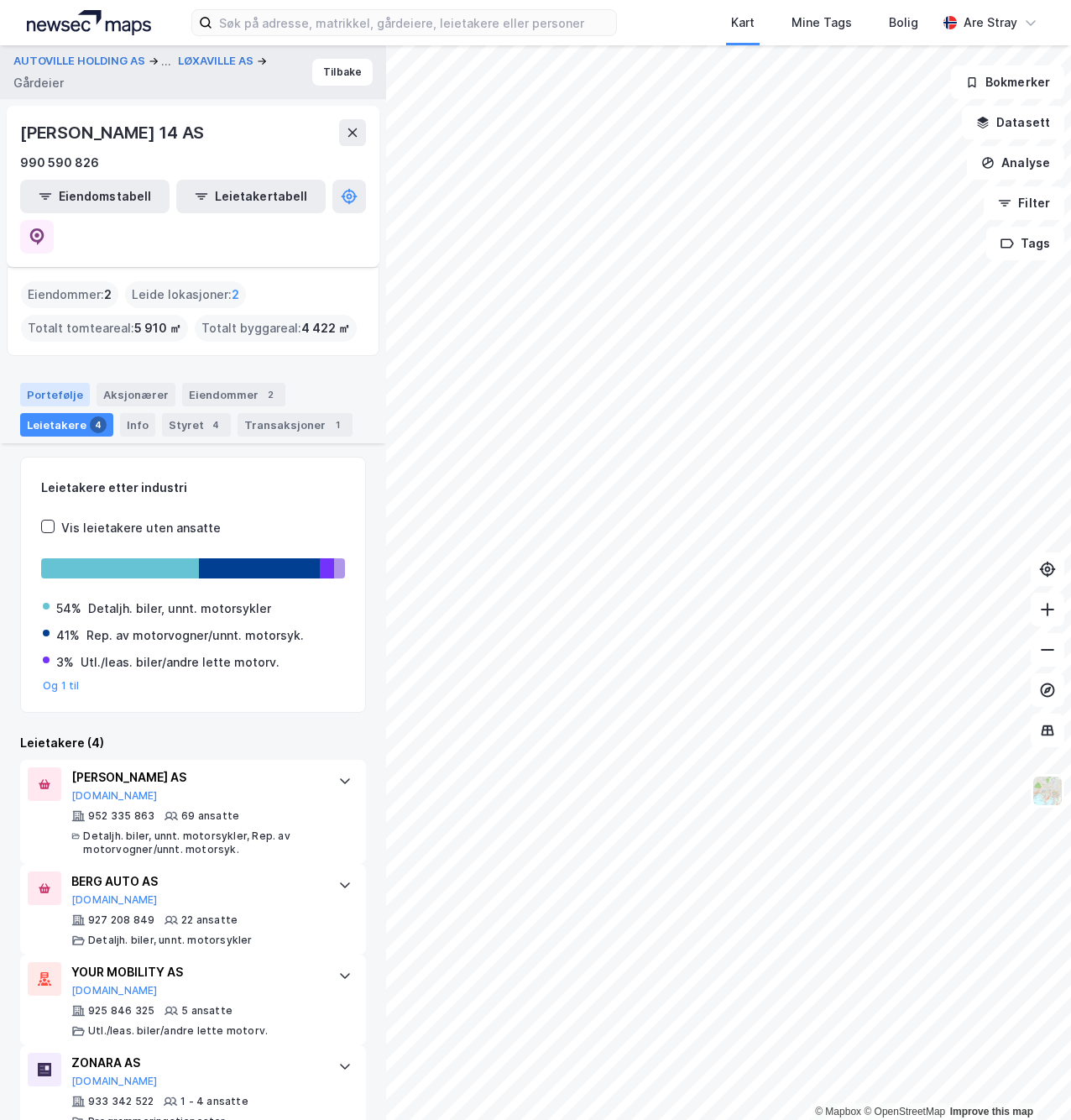
click at [48, 382] on div "Portefølje" at bounding box center [54, 394] width 69 height 23
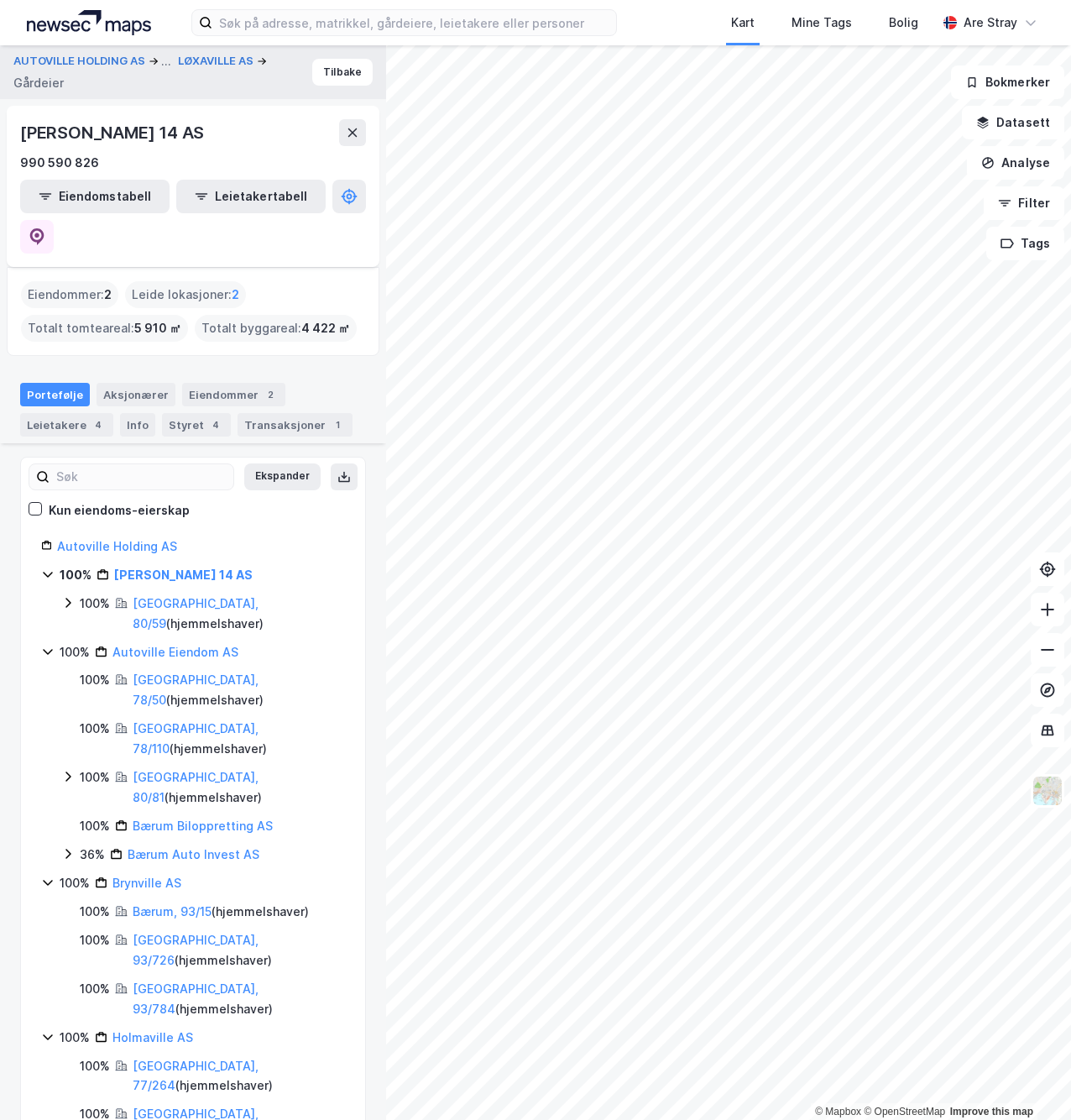
click at [534, 38] on div "Kart Mine Tags Bolig Are Stray" at bounding box center [535, 22] width 1071 height 45
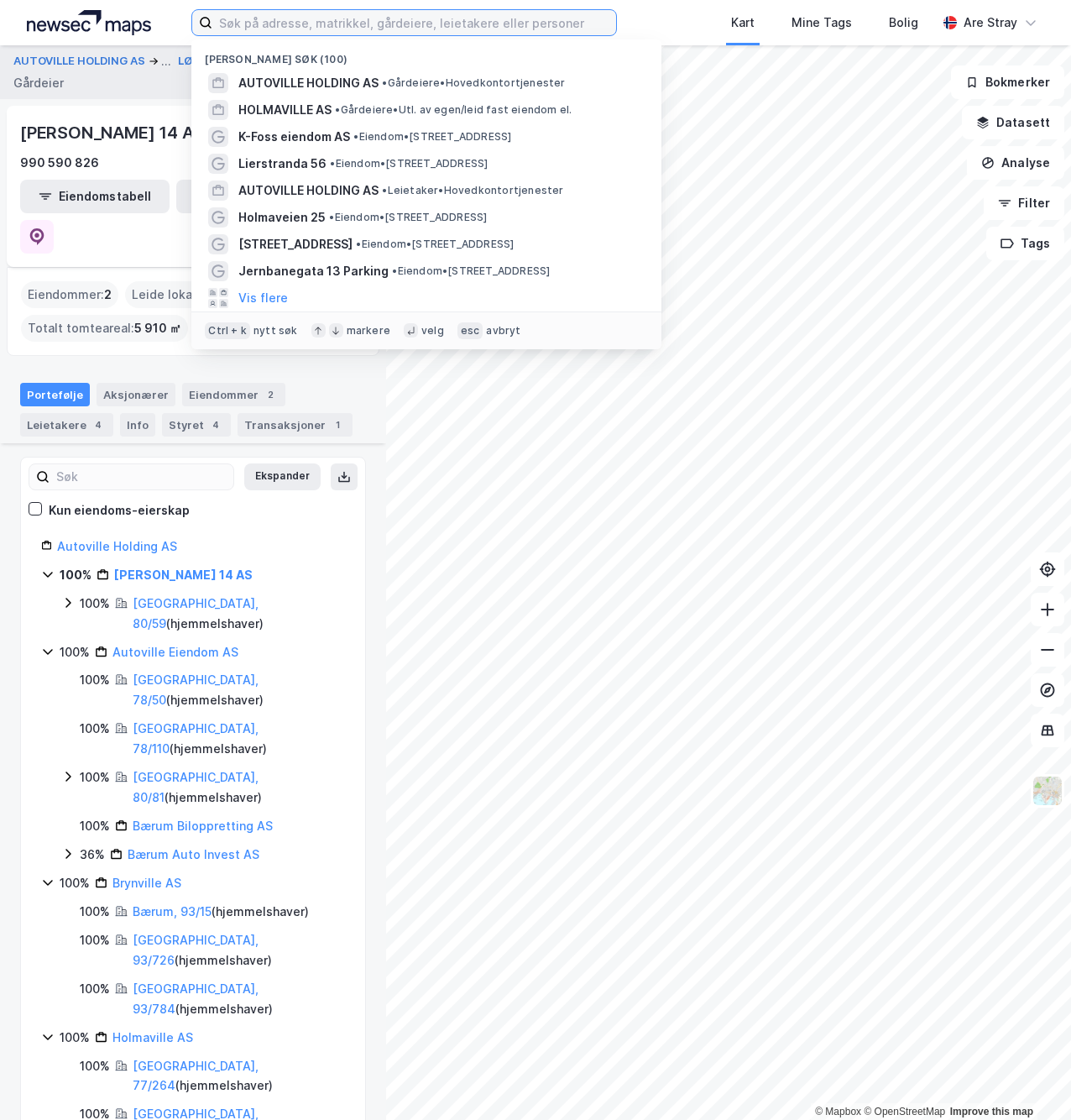
click at [536, 33] on input at bounding box center [414, 22] width 403 height 25
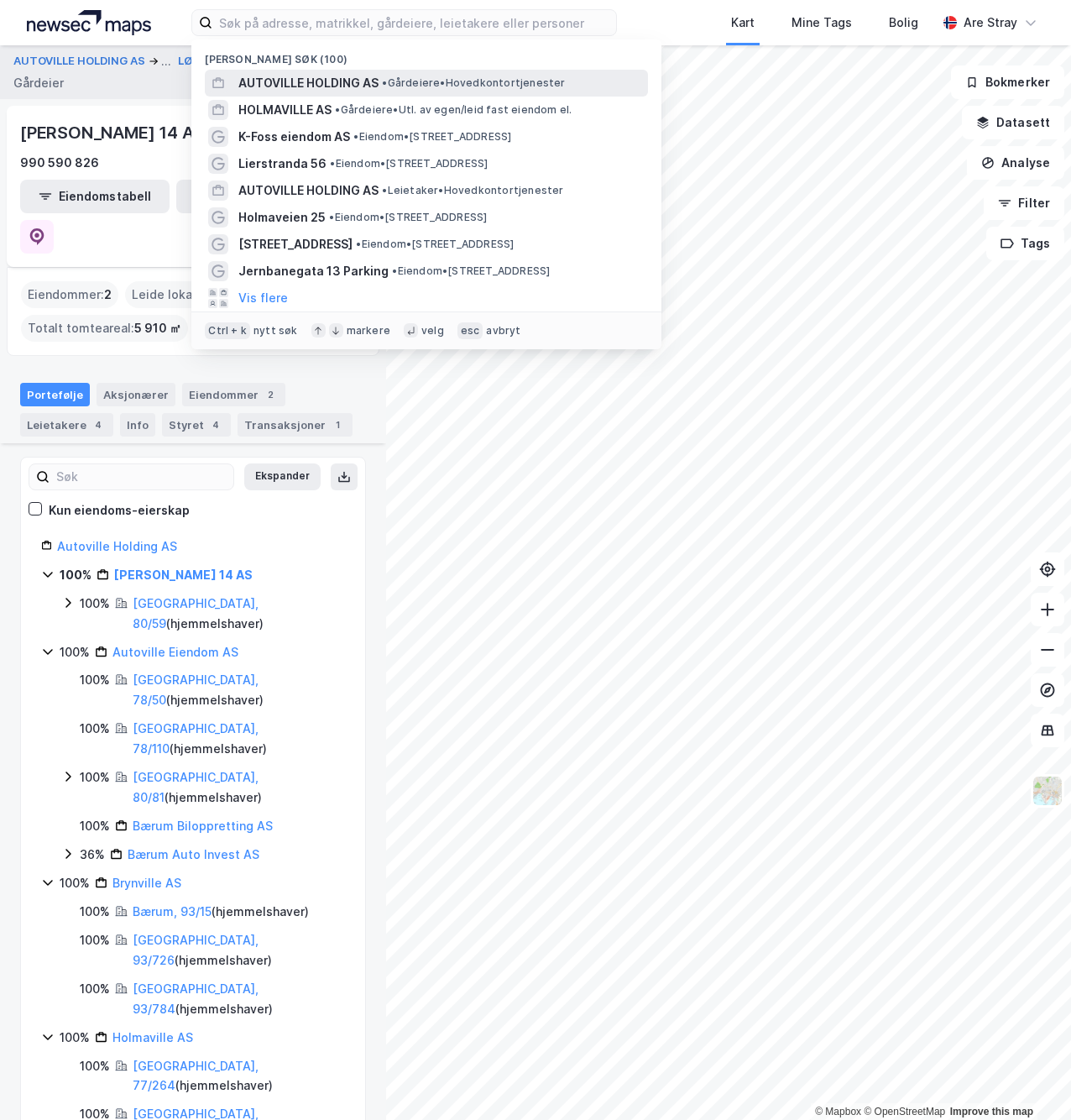
click at [387, 86] on span "•" at bounding box center [383, 82] width 5 height 12
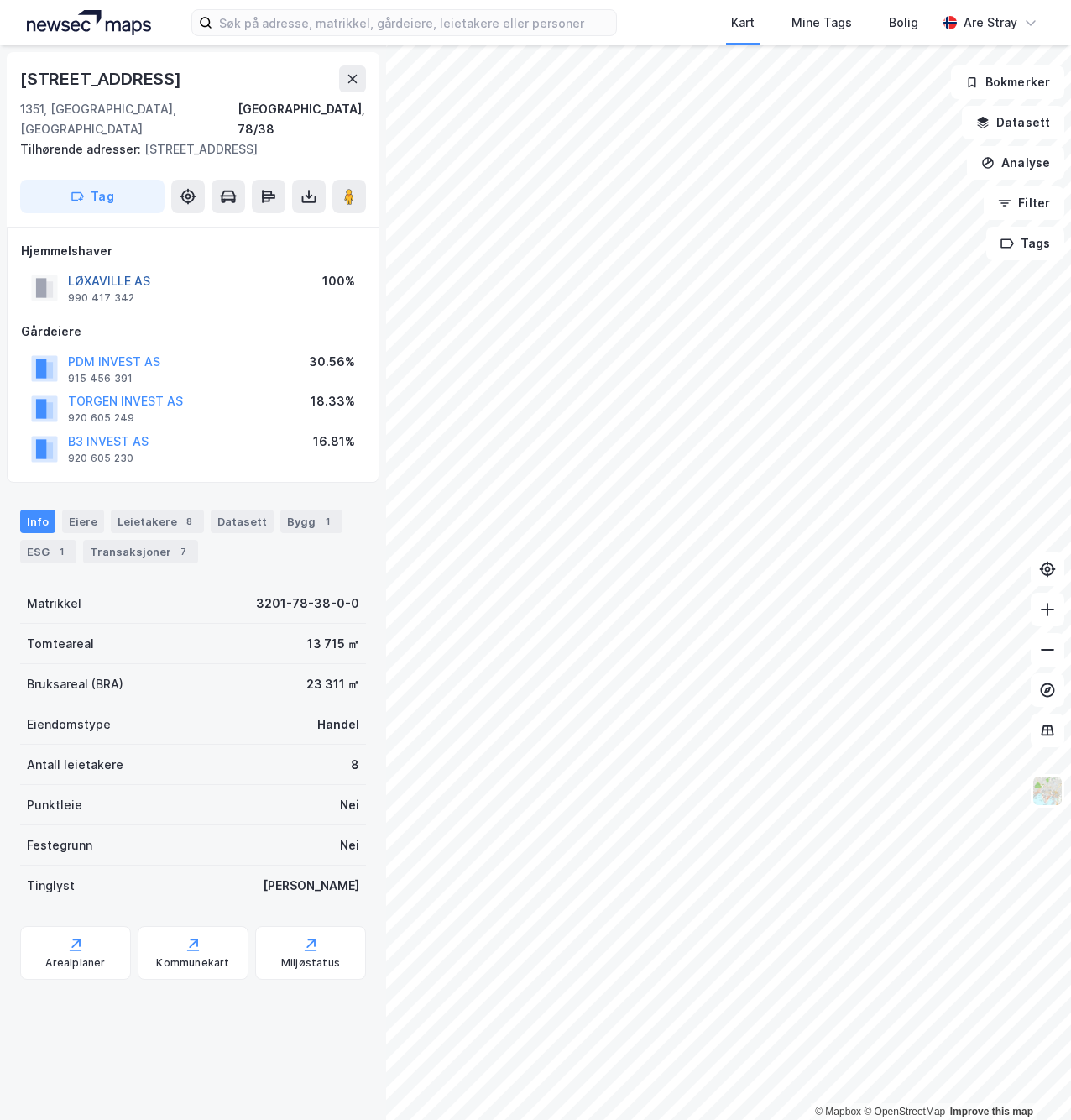
click at [0, 0] on button "LØXAVILLE AS" at bounding box center [0, 0] width 0 height 0
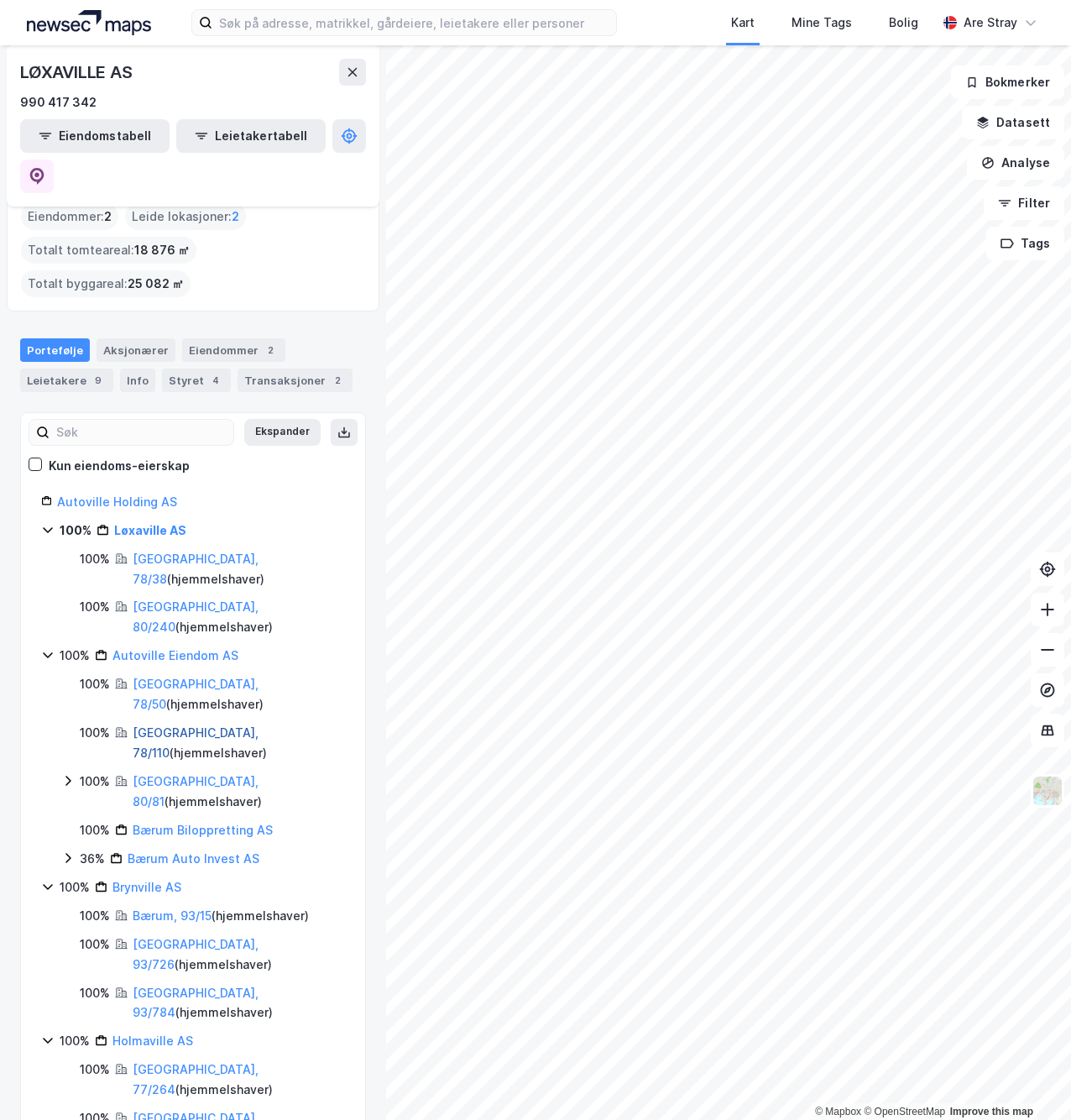
scroll to position [84, 0]
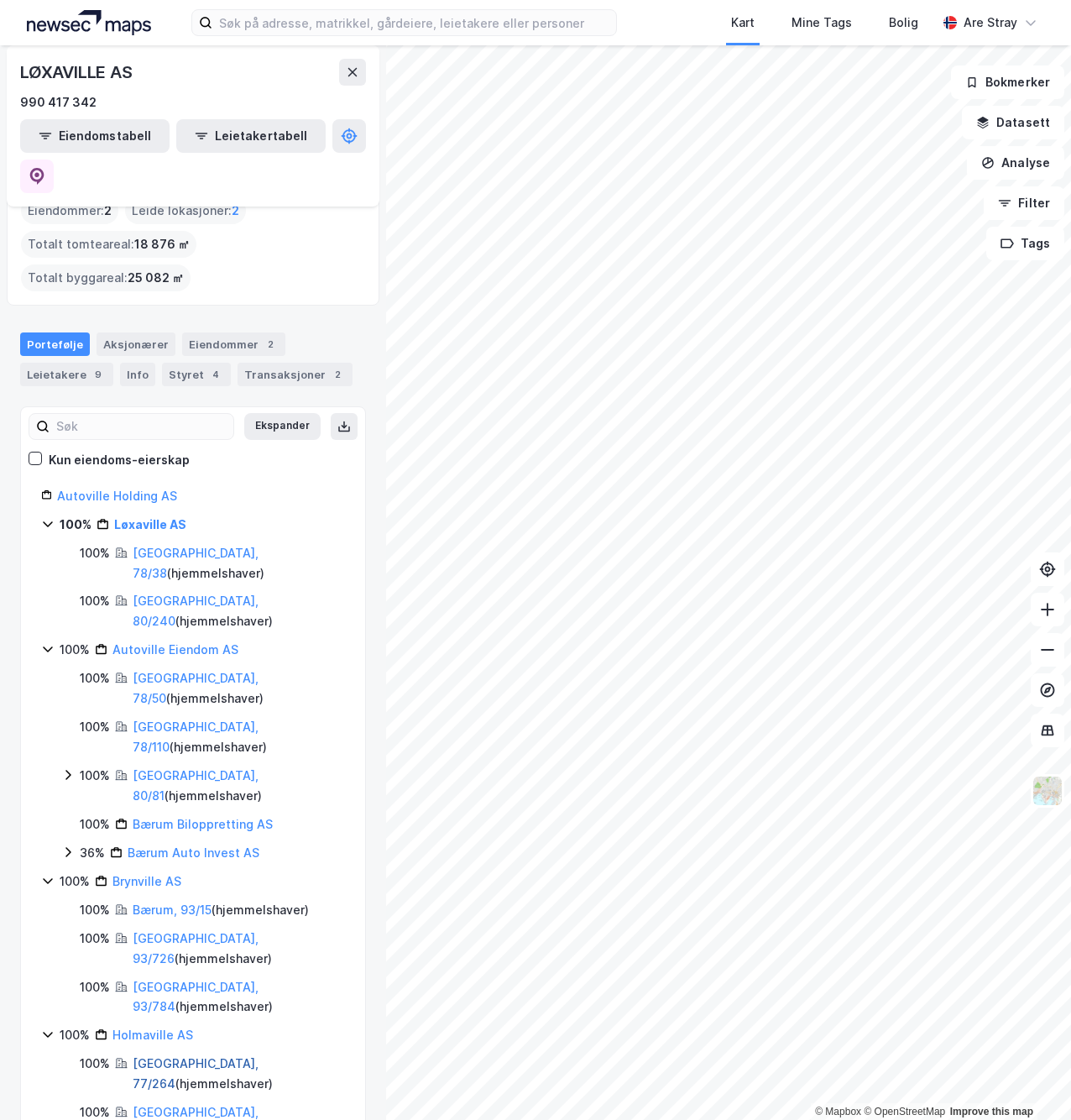
click at [186, 1055] on link "[GEOGRAPHIC_DATA], 77/264" at bounding box center [195, 1072] width 126 height 35
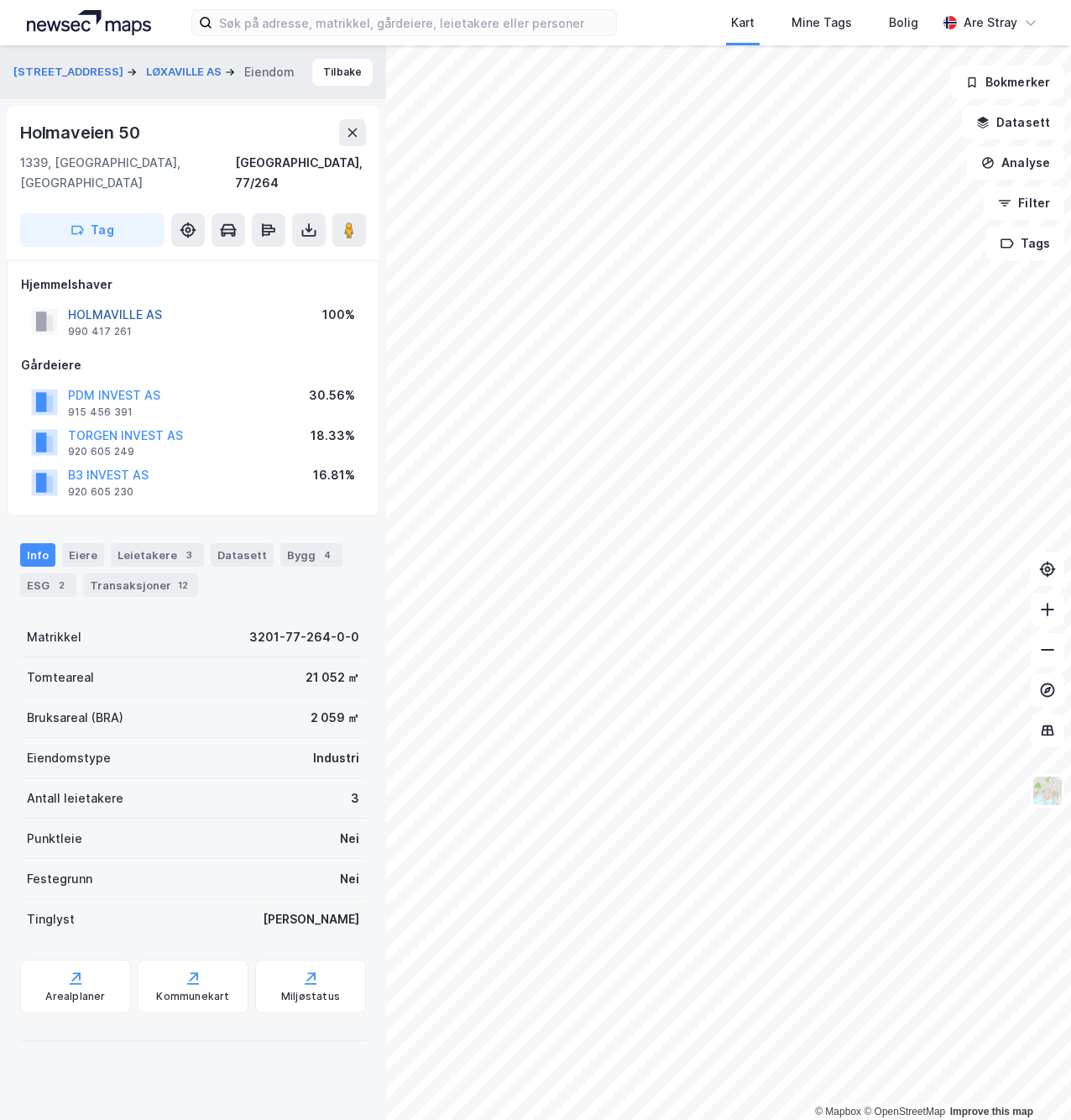
click at [0, 0] on button "HOLMAVILLE AS" at bounding box center [0, 0] width 0 height 0
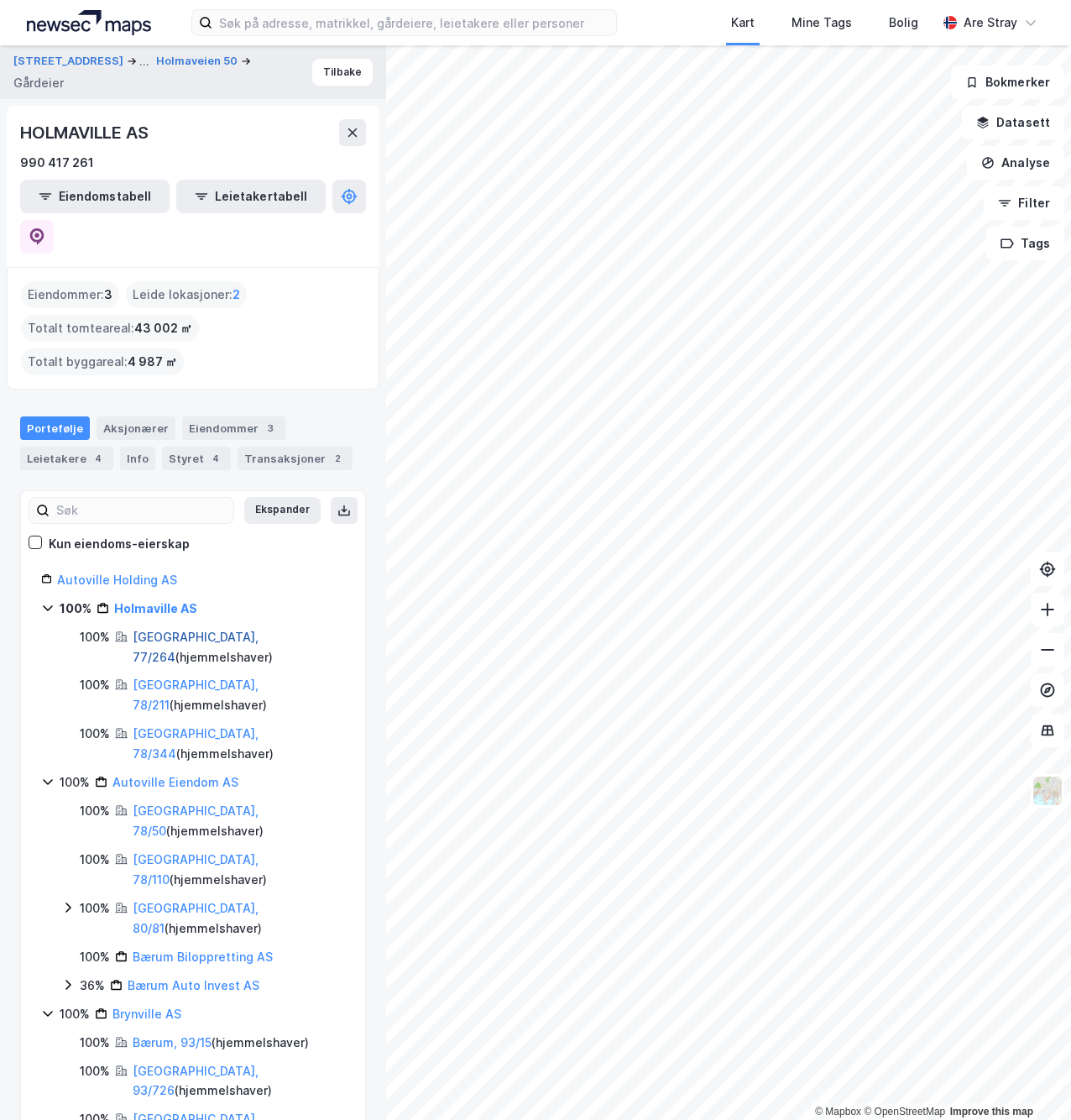
click at [182, 630] on link "[GEOGRAPHIC_DATA], 77/264" at bounding box center [195, 647] width 126 height 35
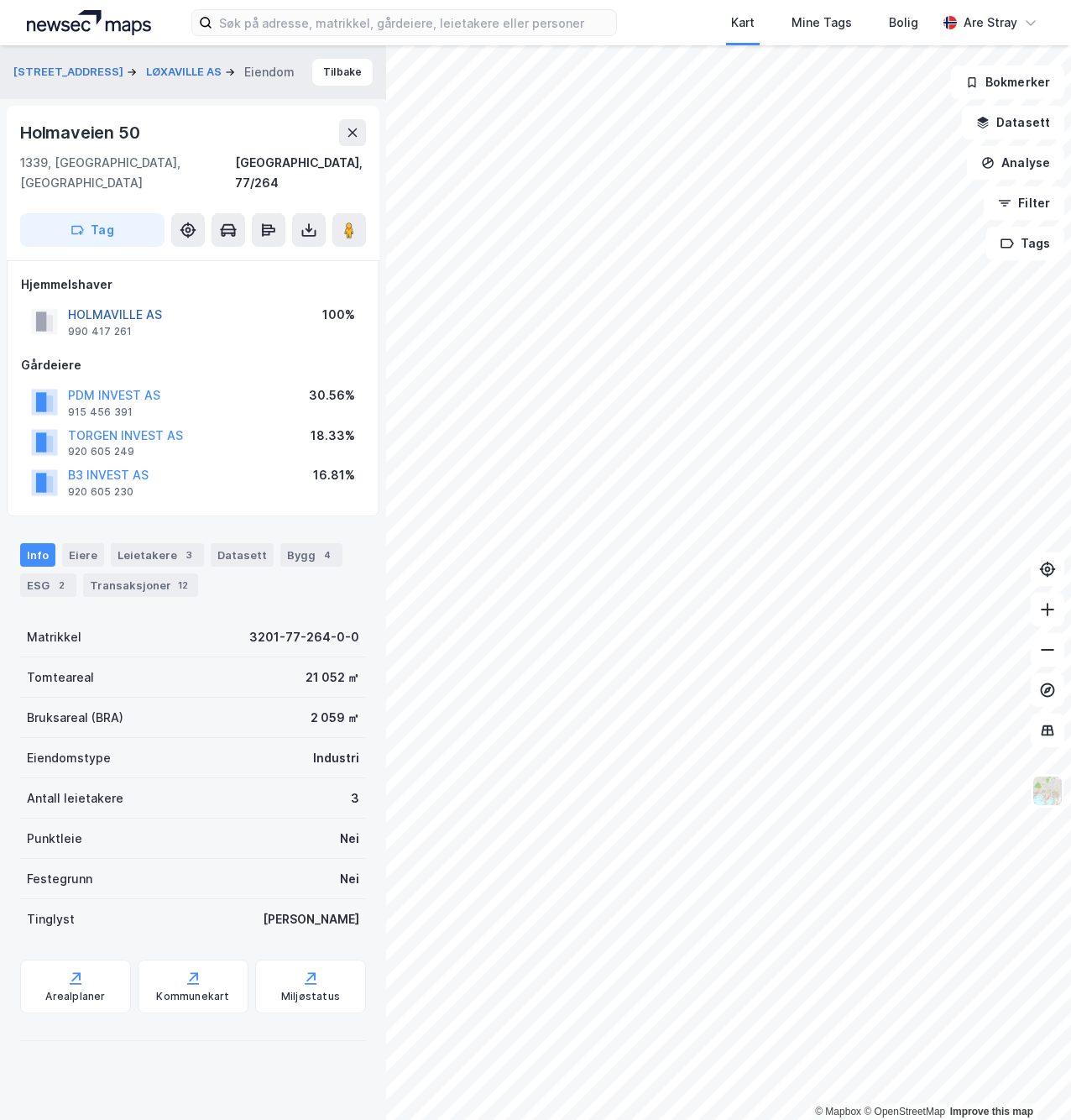
click at [0, 0] on button "HOLMAVILLE AS" at bounding box center [0, 0] width 0 height 0
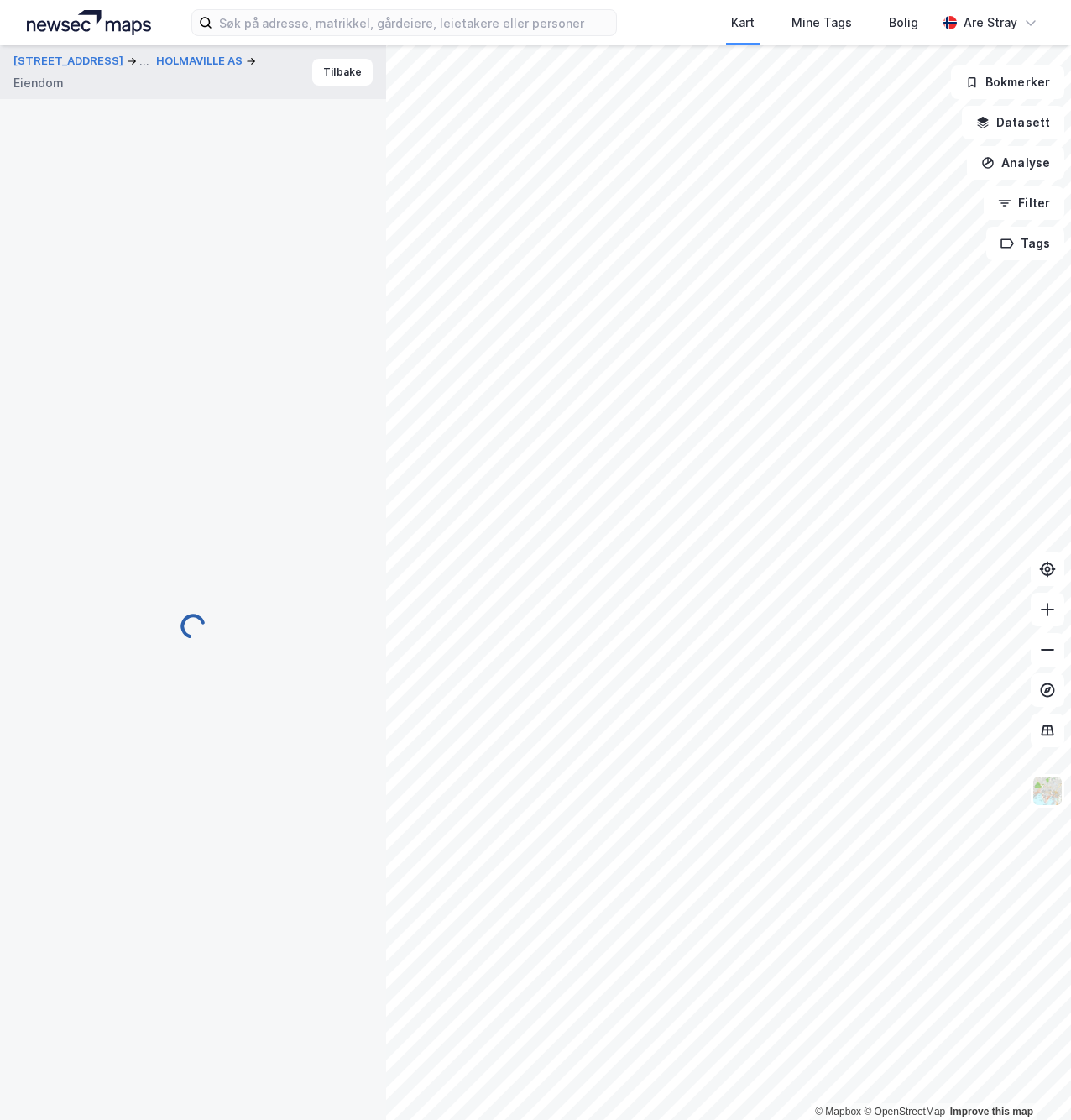
scroll to position [16, 0]
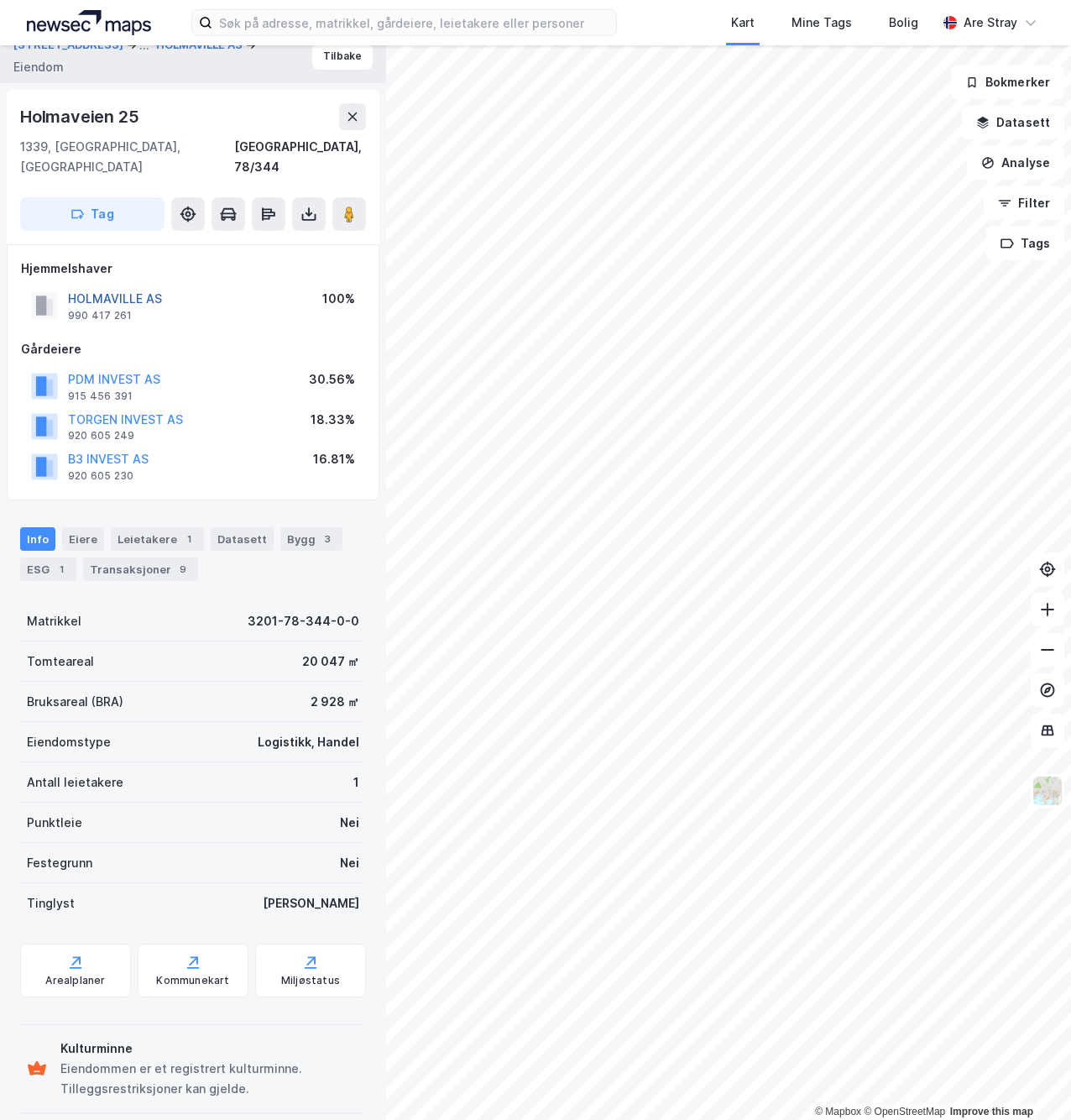
click at [0, 0] on button "HOLMAVILLE AS" at bounding box center [0, 0] width 0 height 0
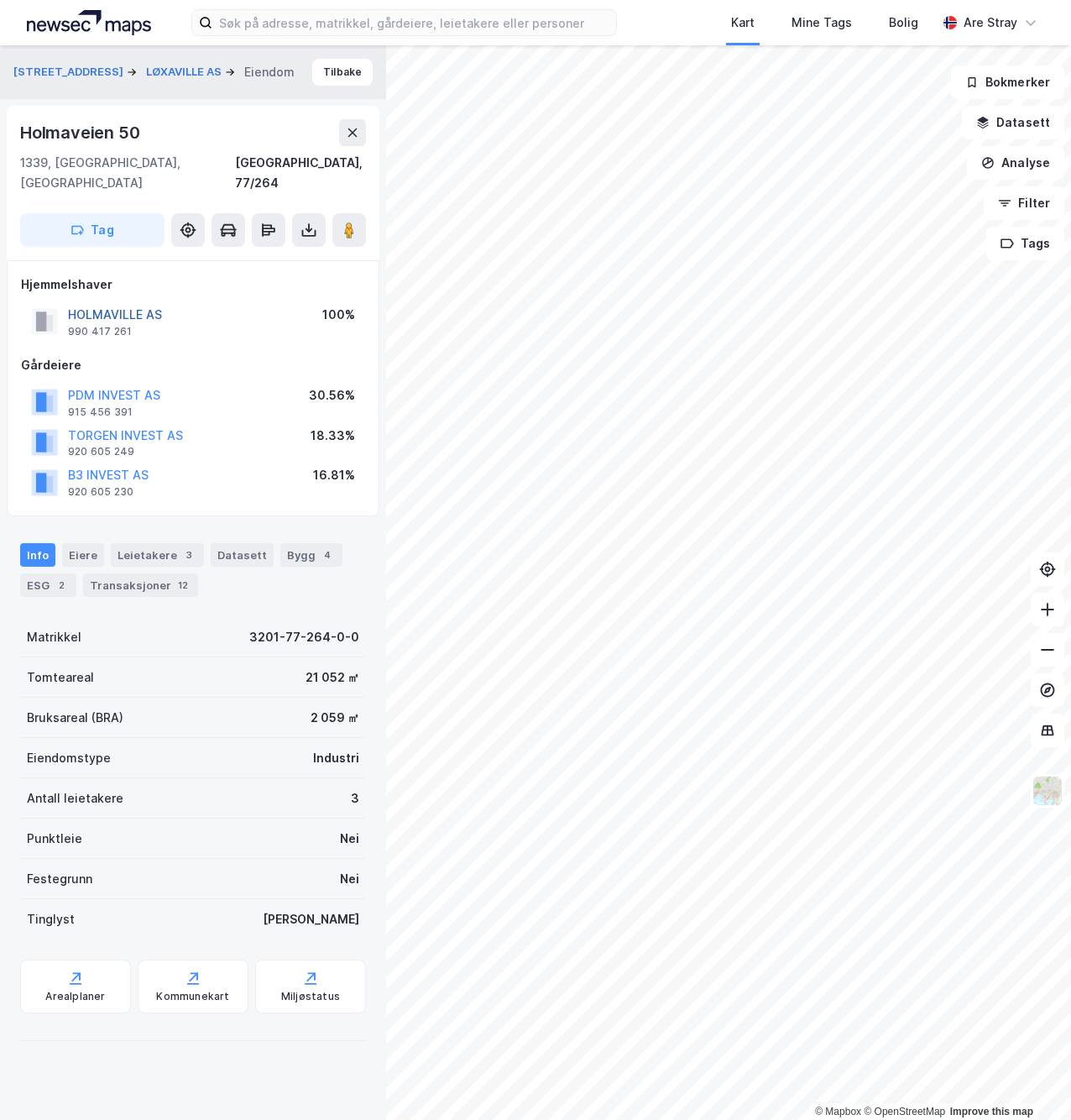
click at [0, 0] on button "HOLMAVILLE AS" at bounding box center [0, 0] width 0 height 0
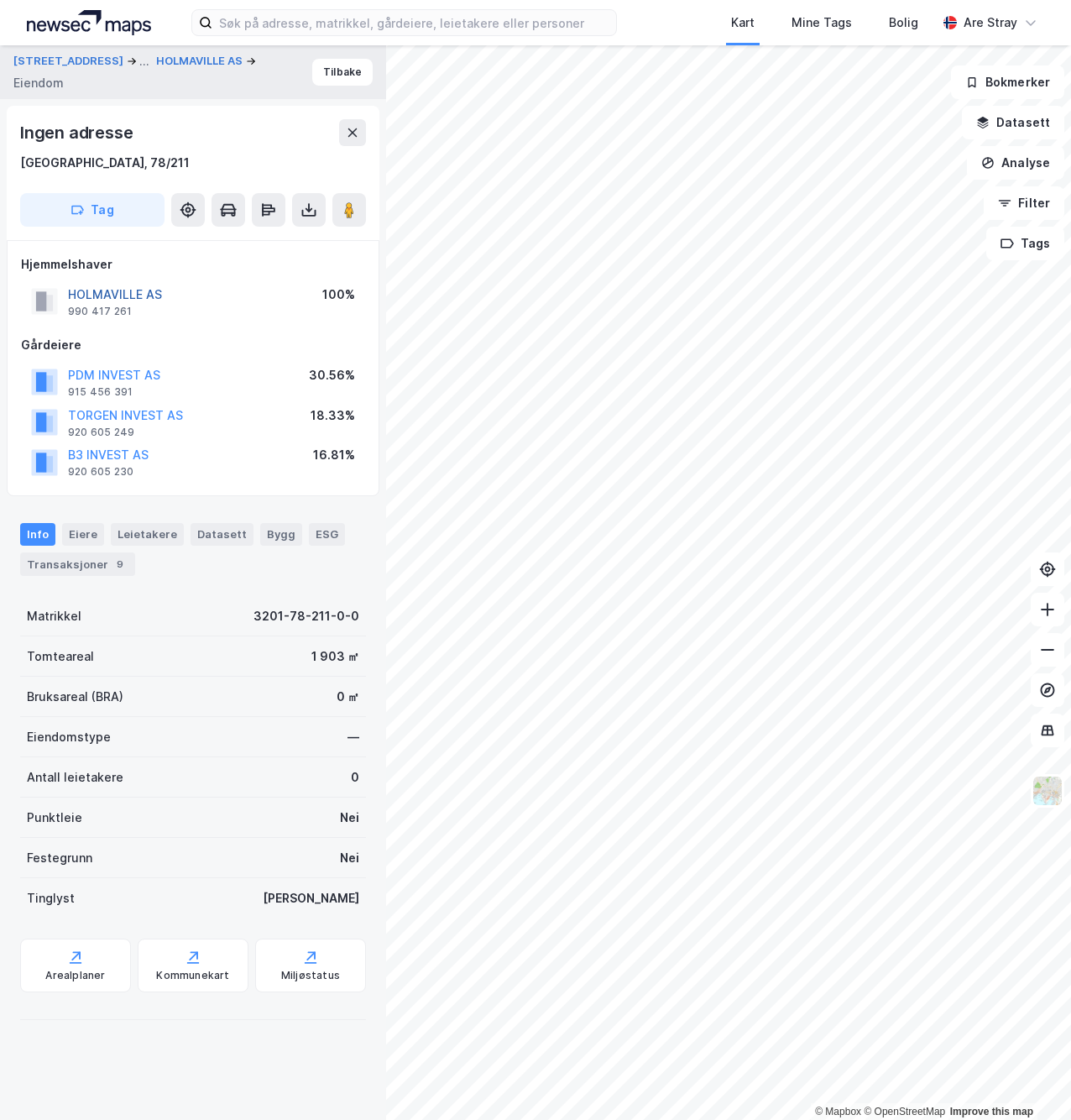
click at [0, 0] on button "HOLMAVILLE AS" at bounding box center [0, 0] width 0 height 0
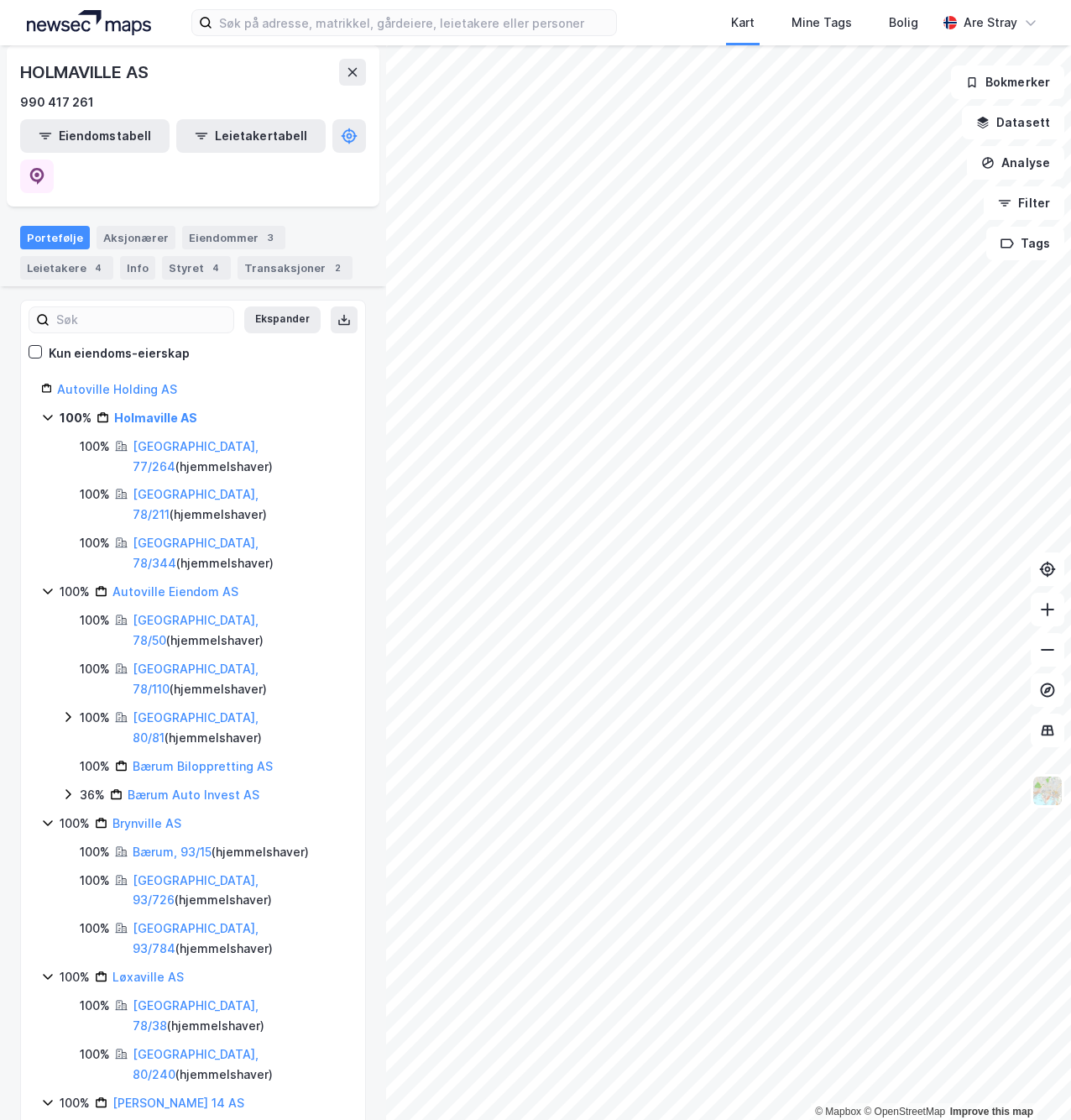
scroll to position [208, 0]
